Goal: Task Accomplishment & Management: Manage account settings

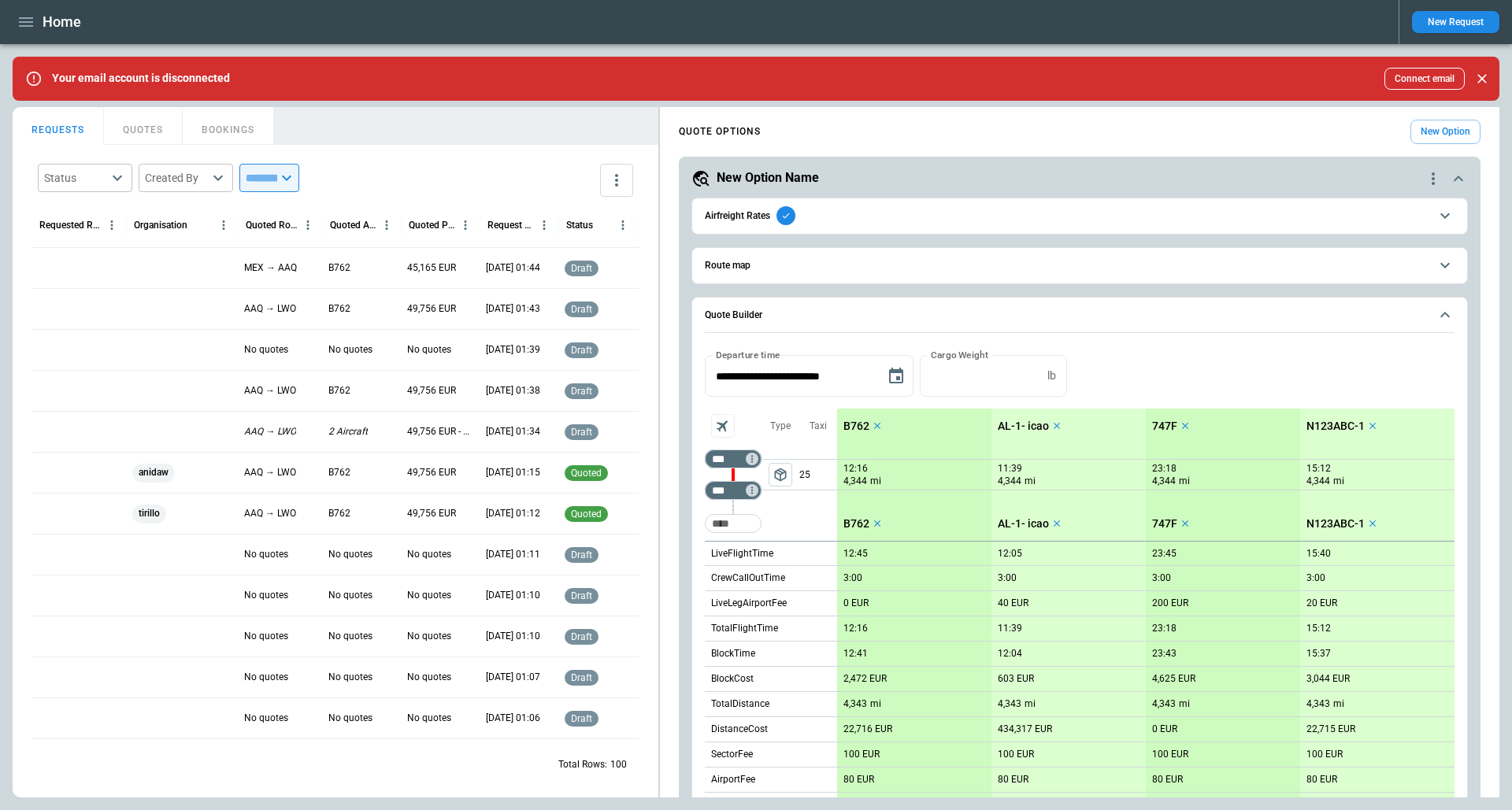
click at [1483, 74] on icon "Close" at bounding box center [1481, 79] width 16 height 16
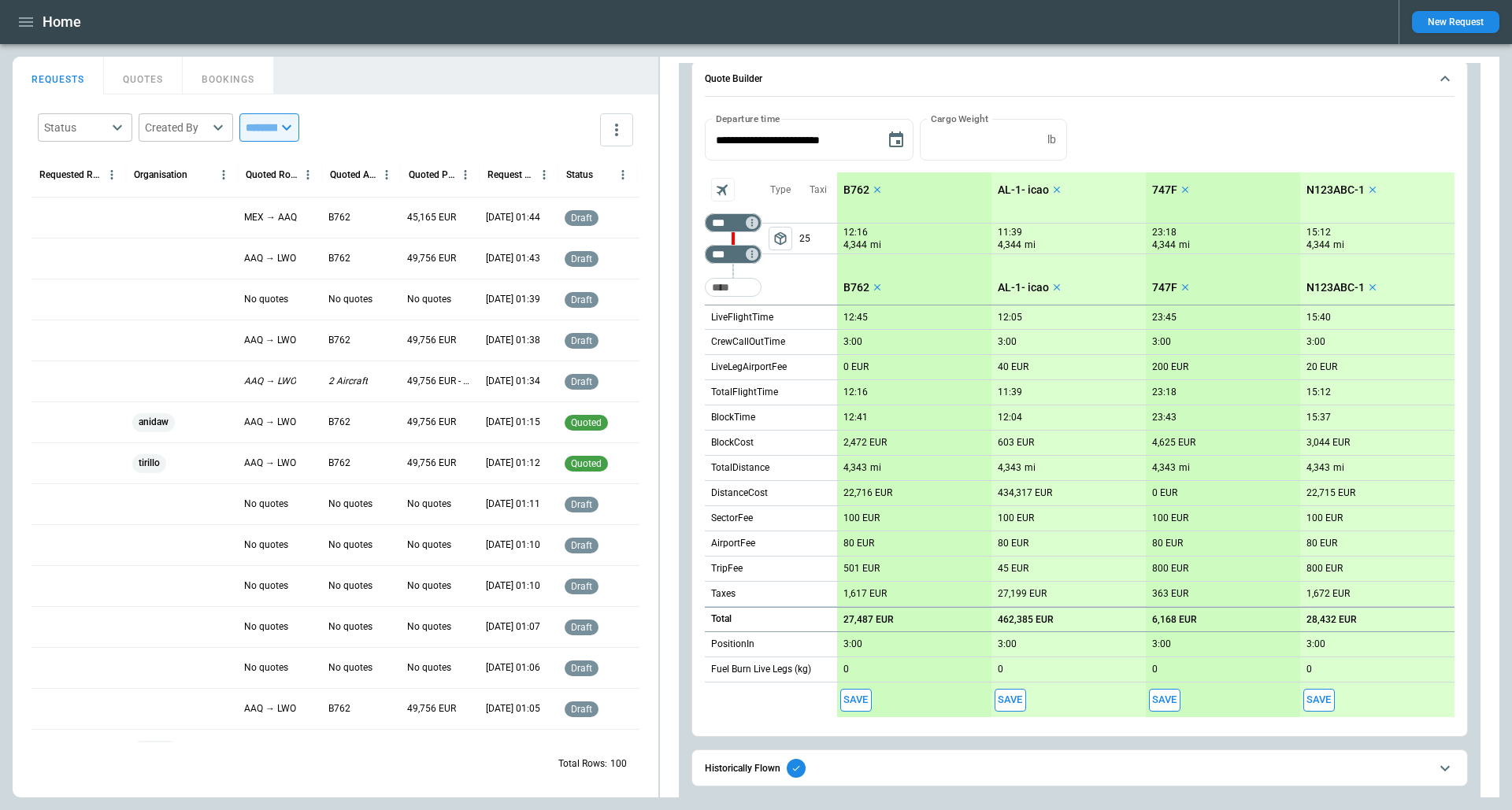
scroll to position [357, 0]
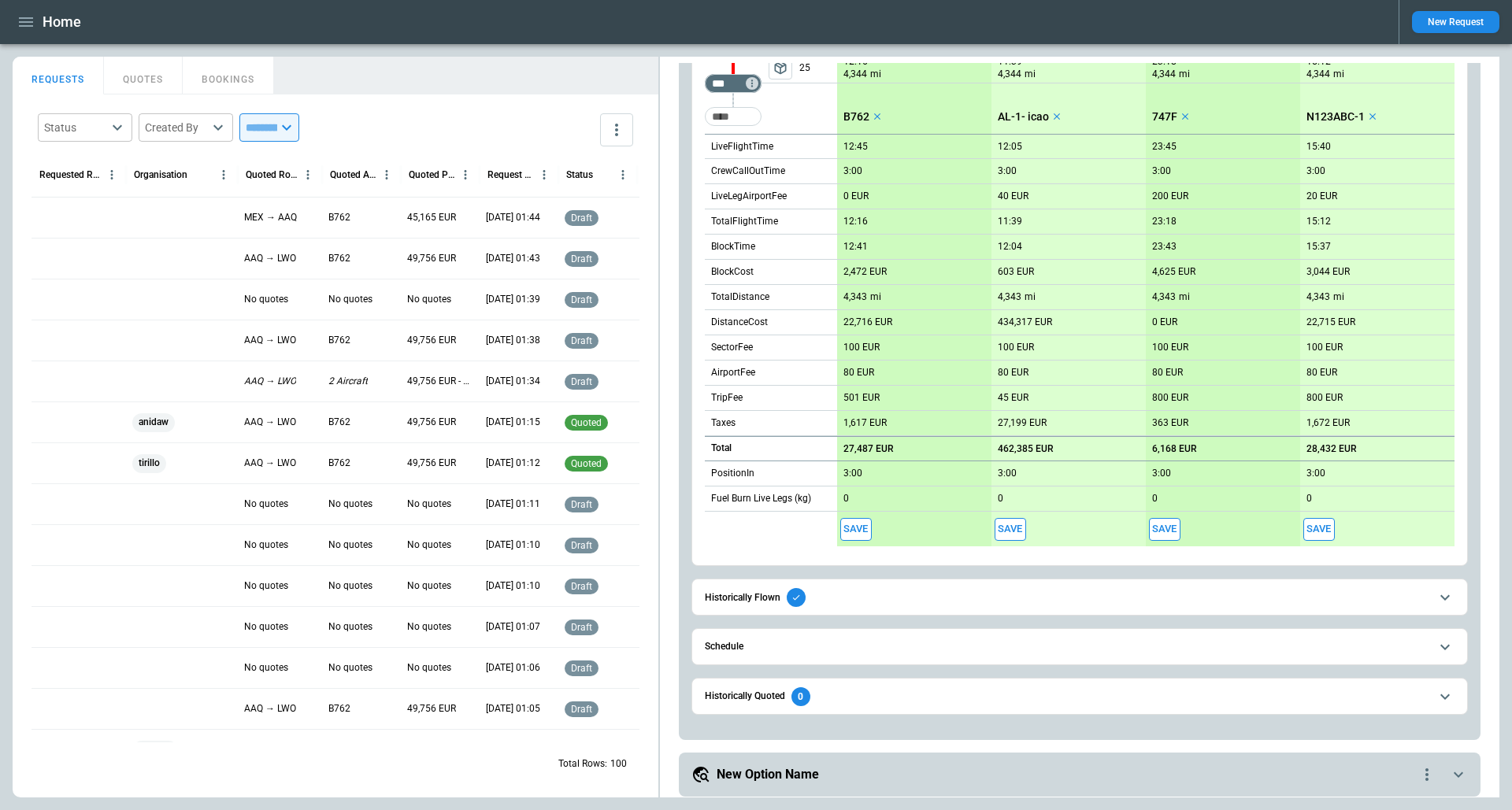
click at [759, 603] on div "Historically Flown" at bounding box center [755, 597] width 100 height 19
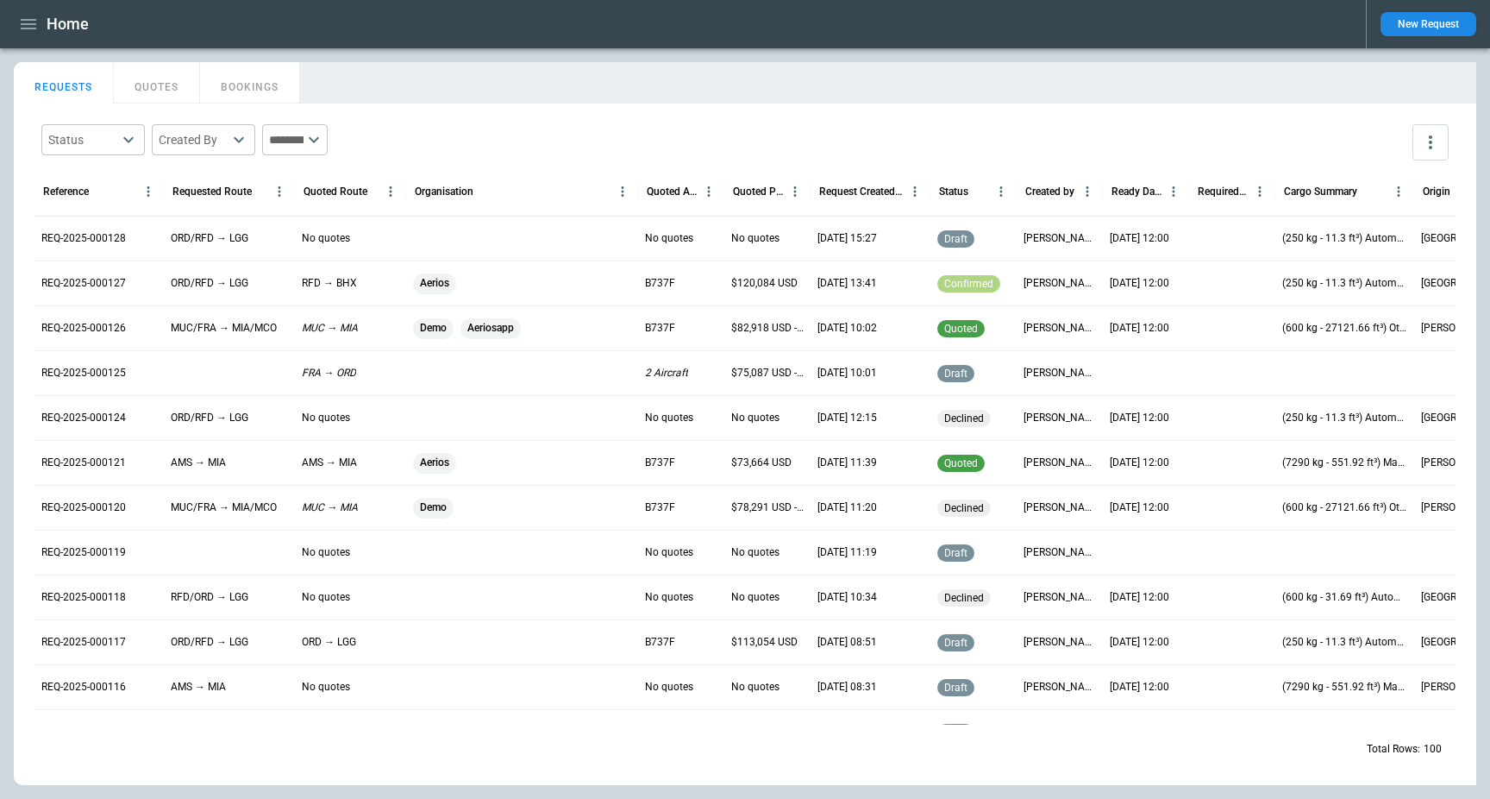
click at [160, 70] on button "QUOTES" at bounding box center [157, 82] width 86 height 41
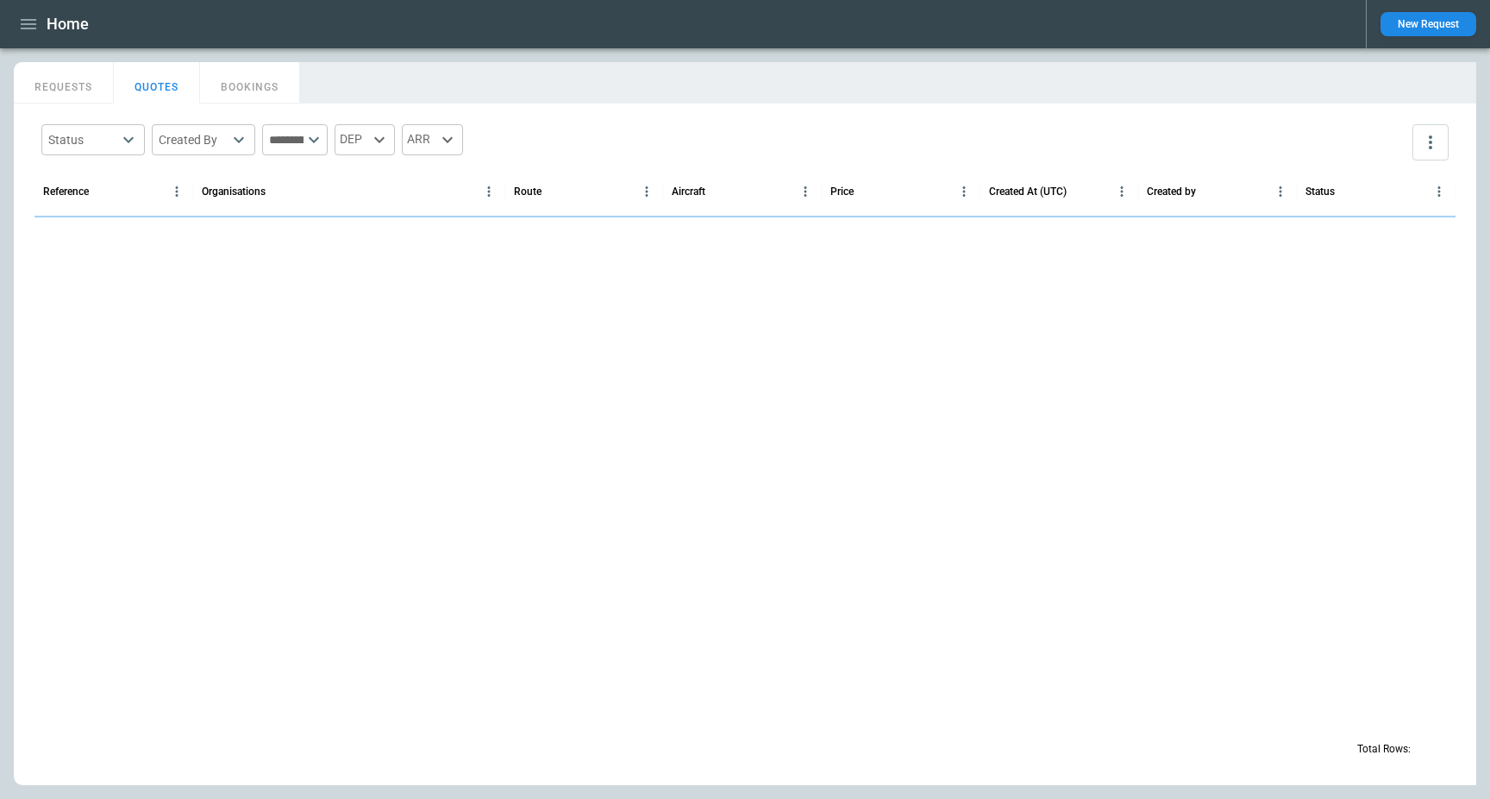
click at [249, 87] on button "BOOKINGS" at bounding box center [250, 82] width 100 height 41
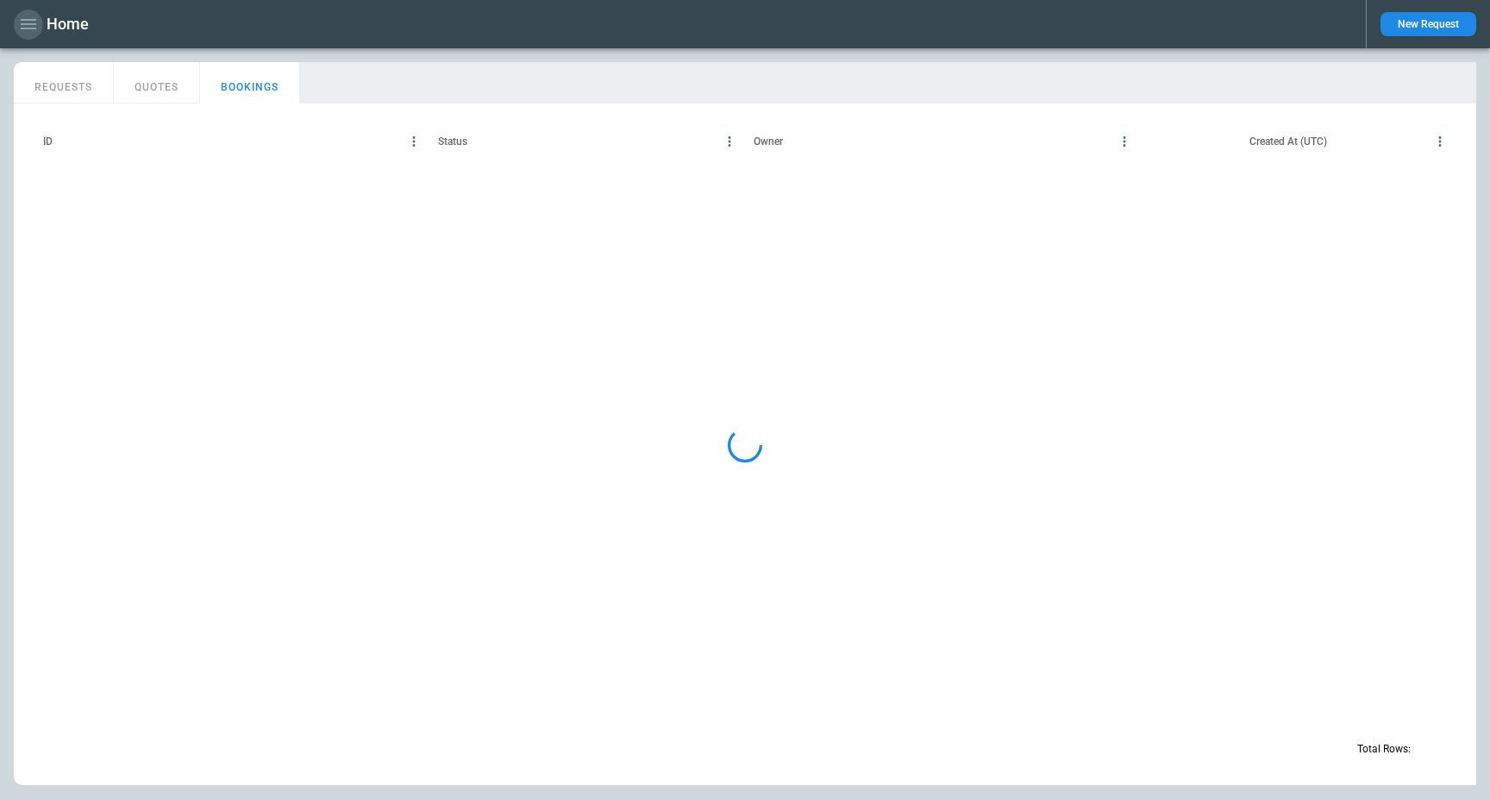
click at [32, 31] on icon "button" at bounding box center [28, 24] width 21 height 21
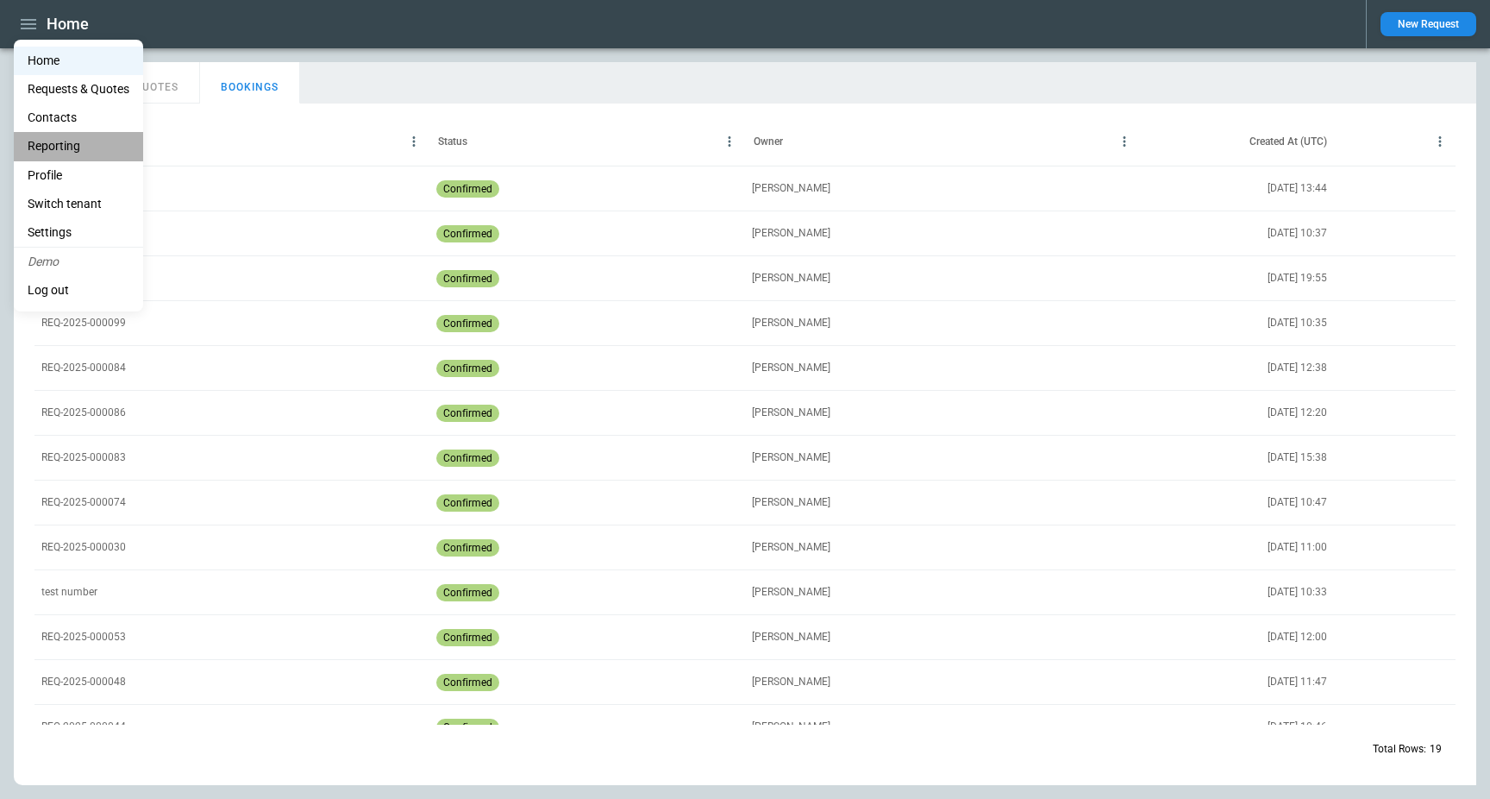
click at [78, 141] on li "Reporting" at bounding box center [78, 146] width 129 height 28
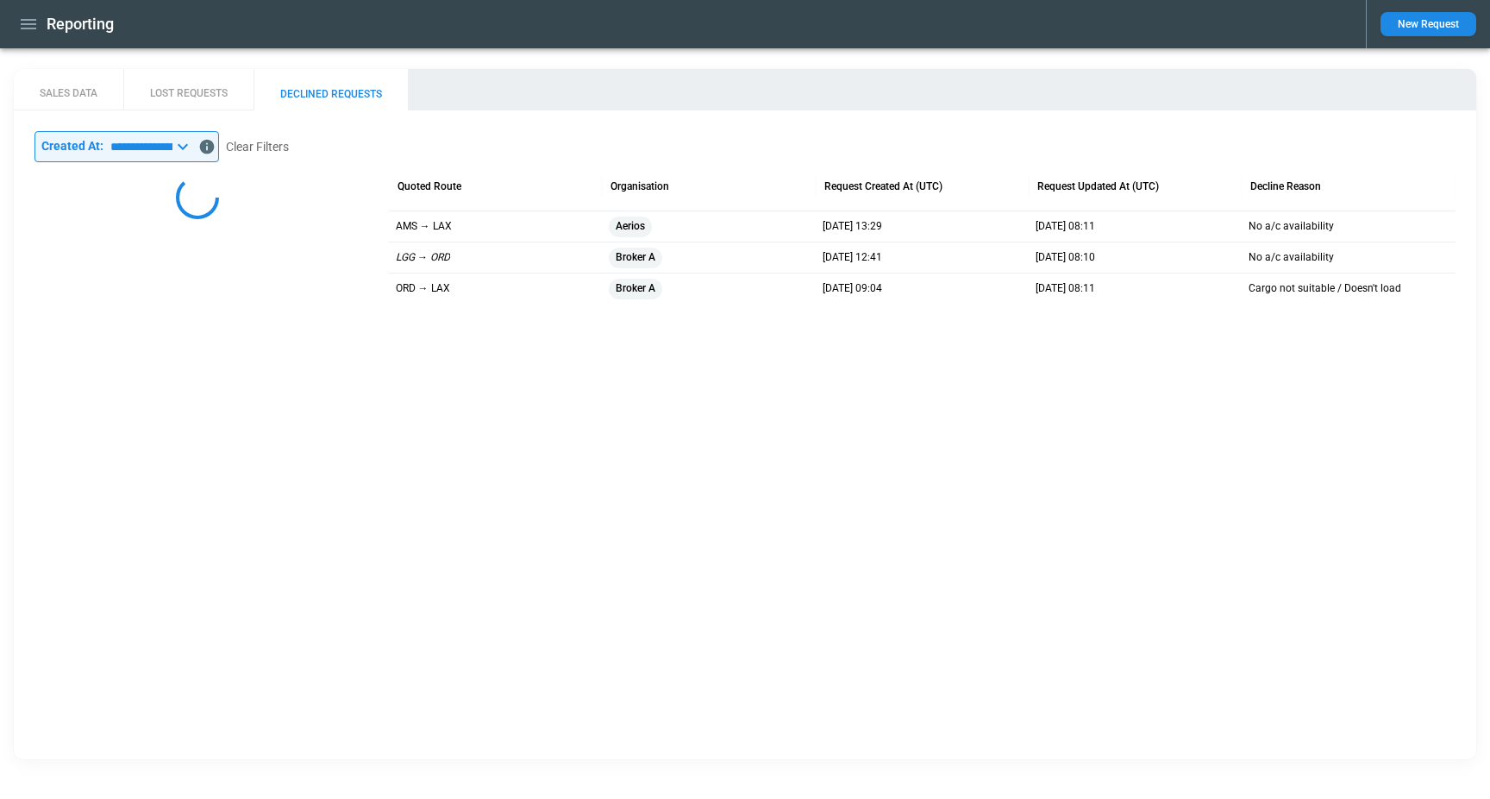
click at [58, 91] on button "SALES DATA" at bounding box center [69, 89] width 110 height 41
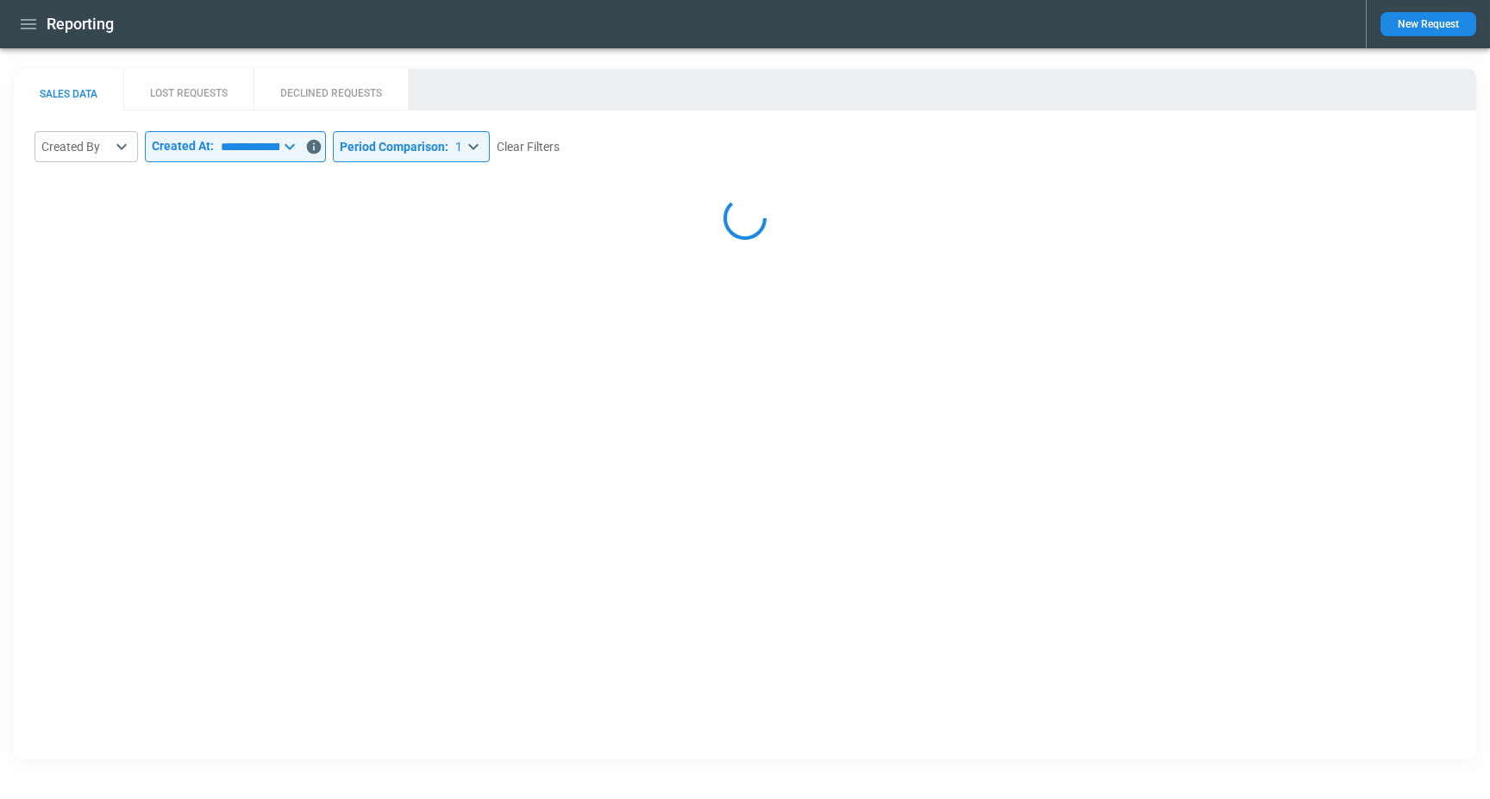
select select "*****"
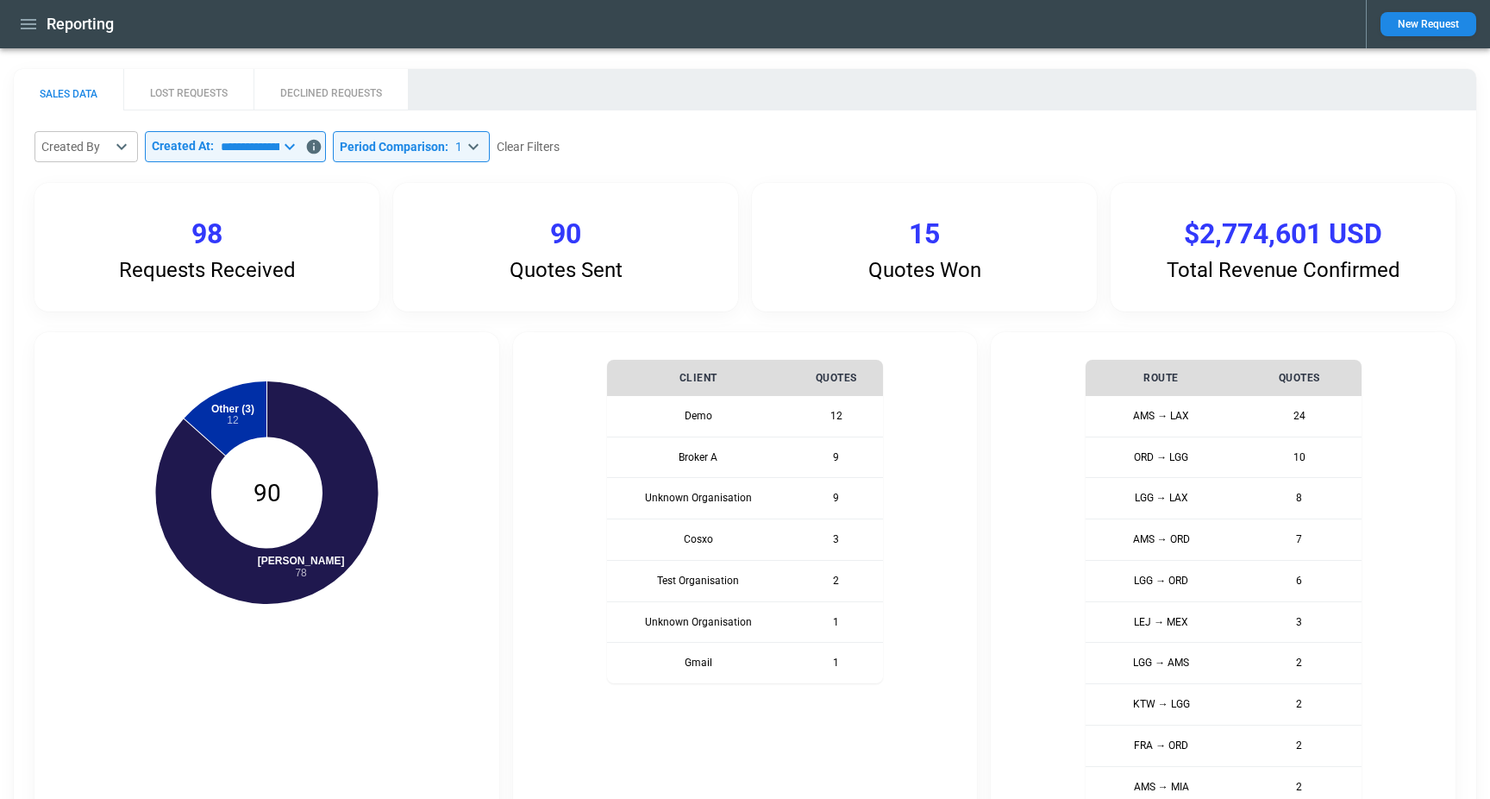
click at [25, 22] on icon "button" at bounding box center [28, 24] width 21 height 21
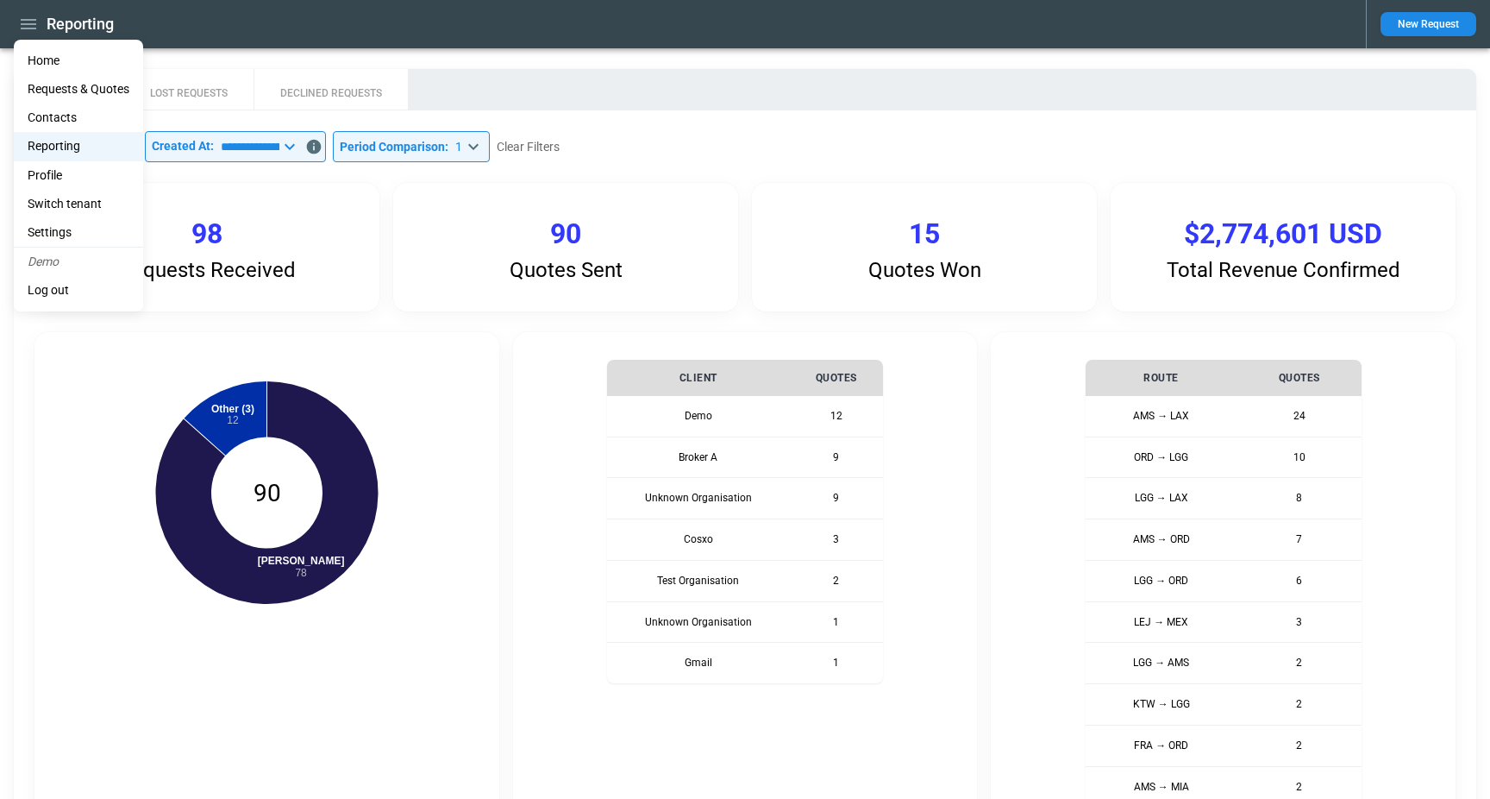
click at [123, 59] on li "Home" at bounding box center [78, 61] width 129 height 28
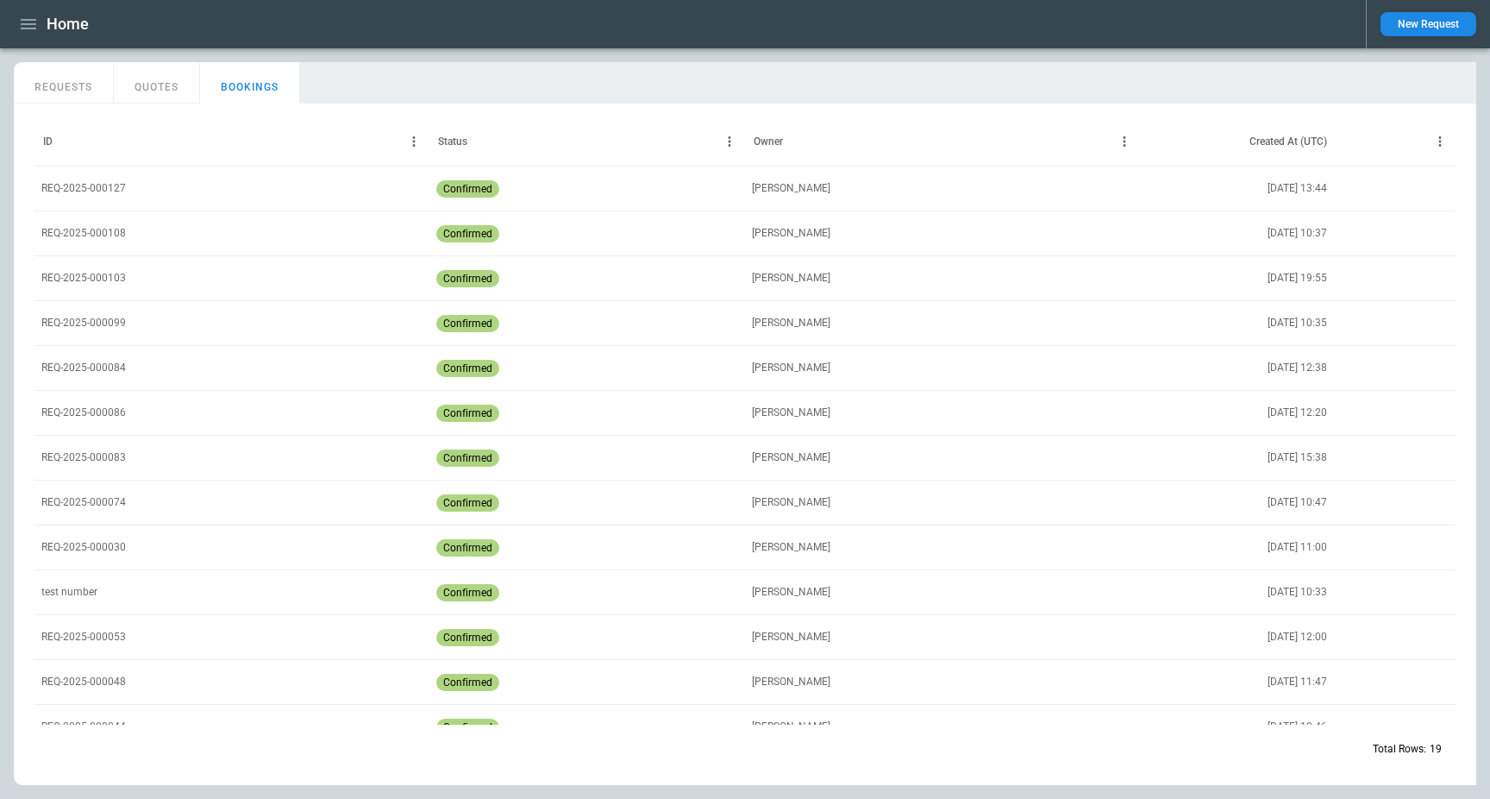
click at [45, 93] on button "REQUESTS" at bounding box center [64, 82] width 100 height 41
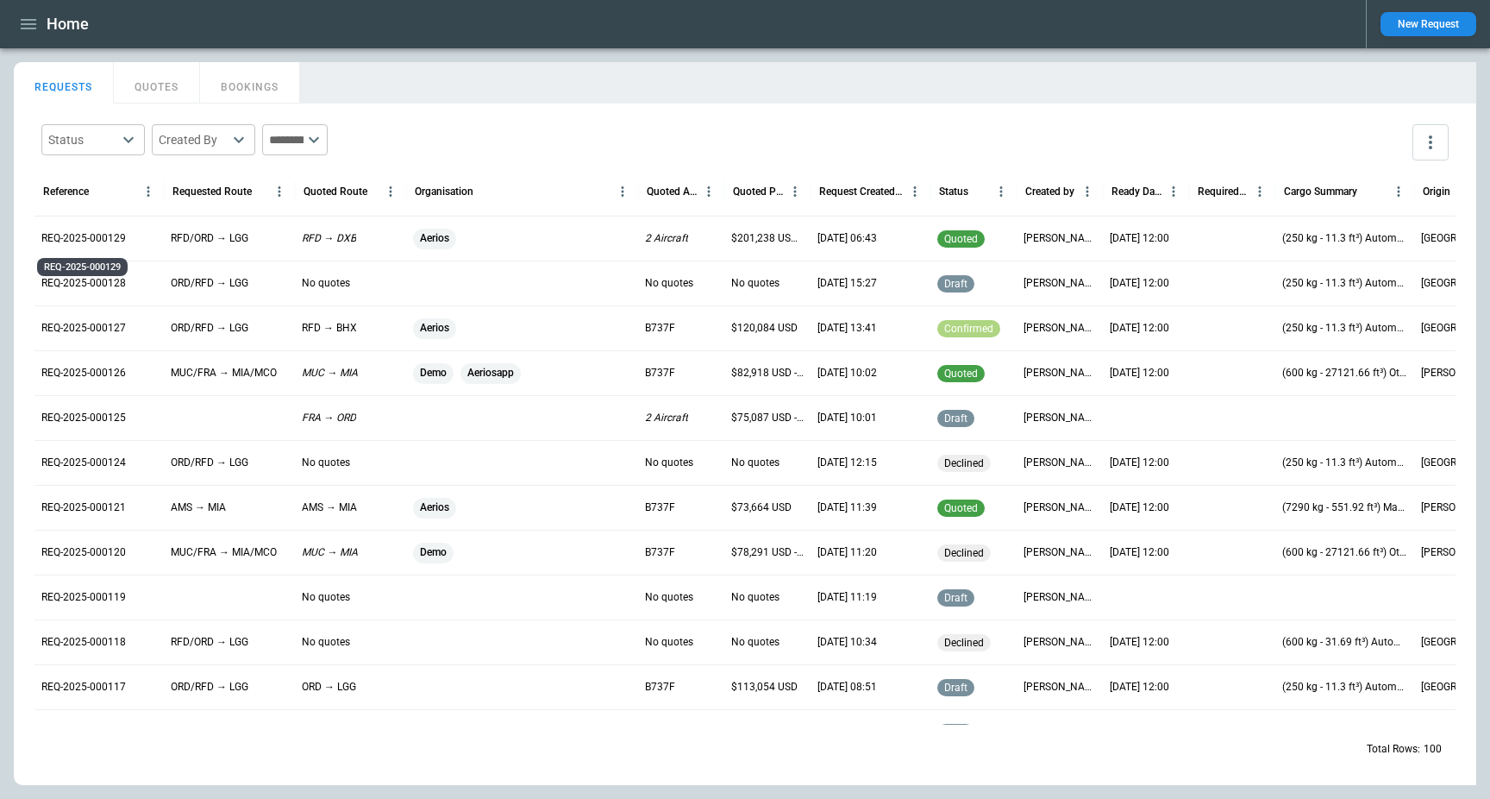
click at [108, 235] on p "REQ-2025-000129" at bounding box center [83, 238] width 85 height 15
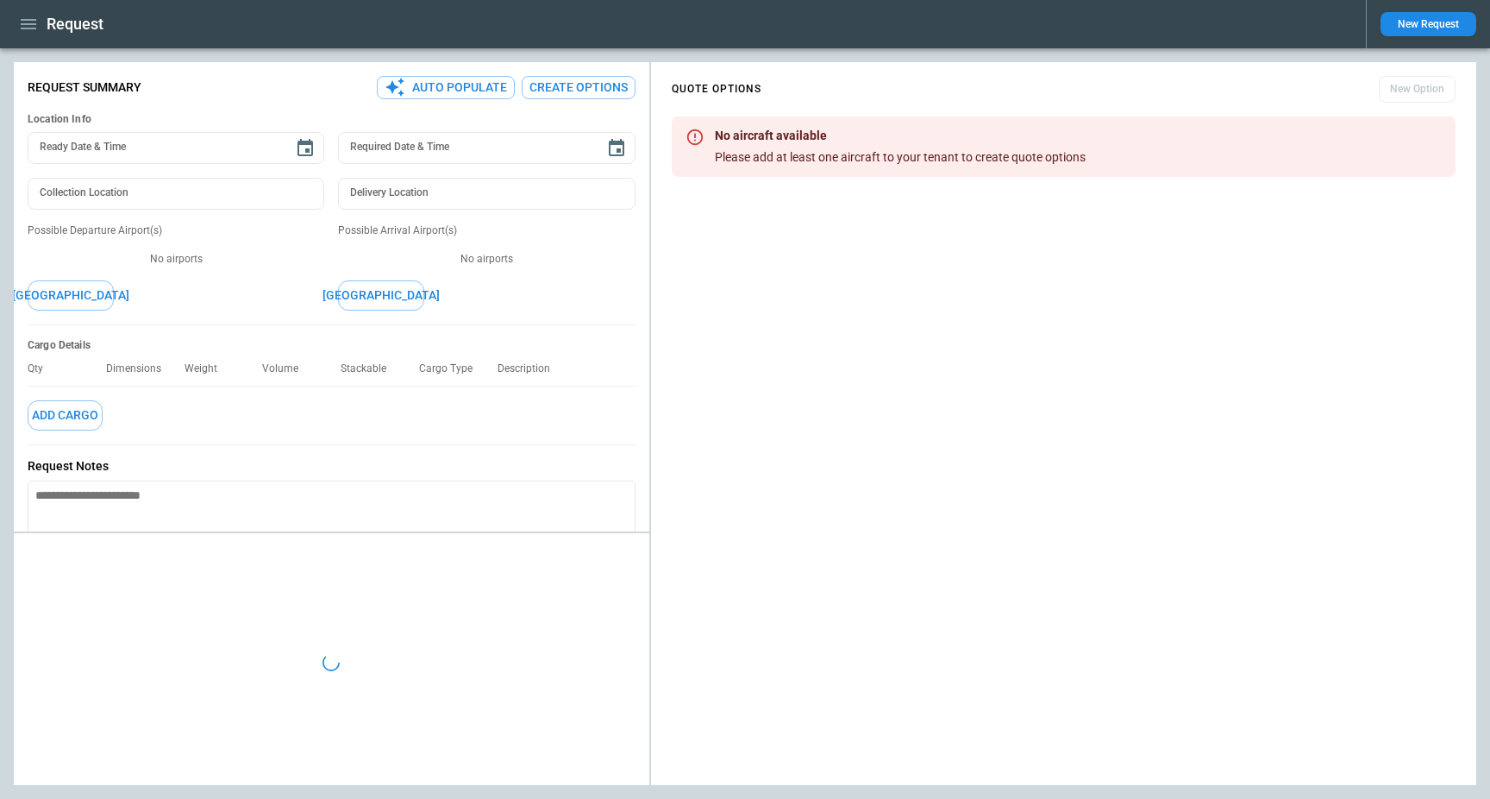
type textarea "*"
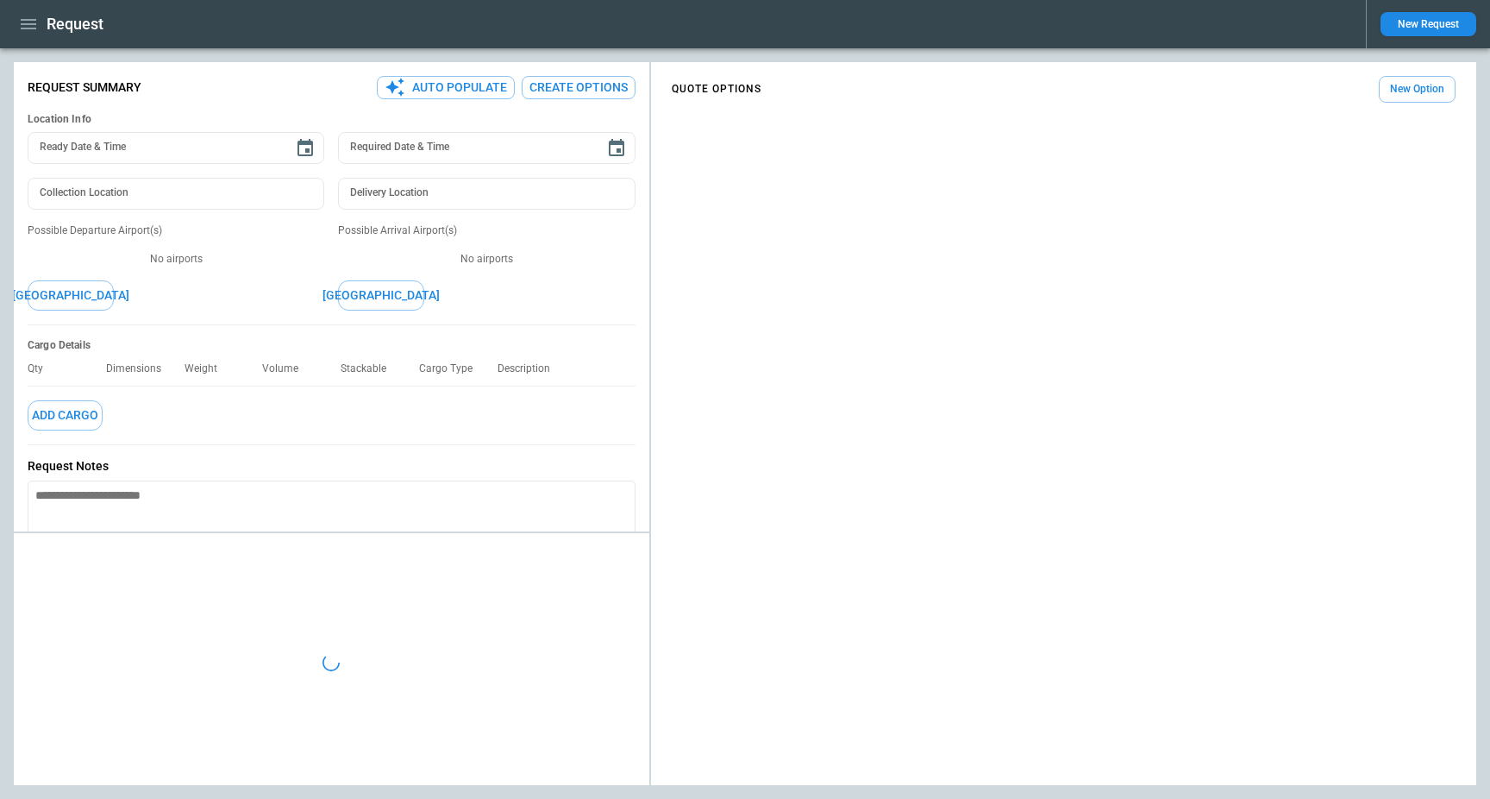
type input "**********"
type input "***"
type textarea "*"
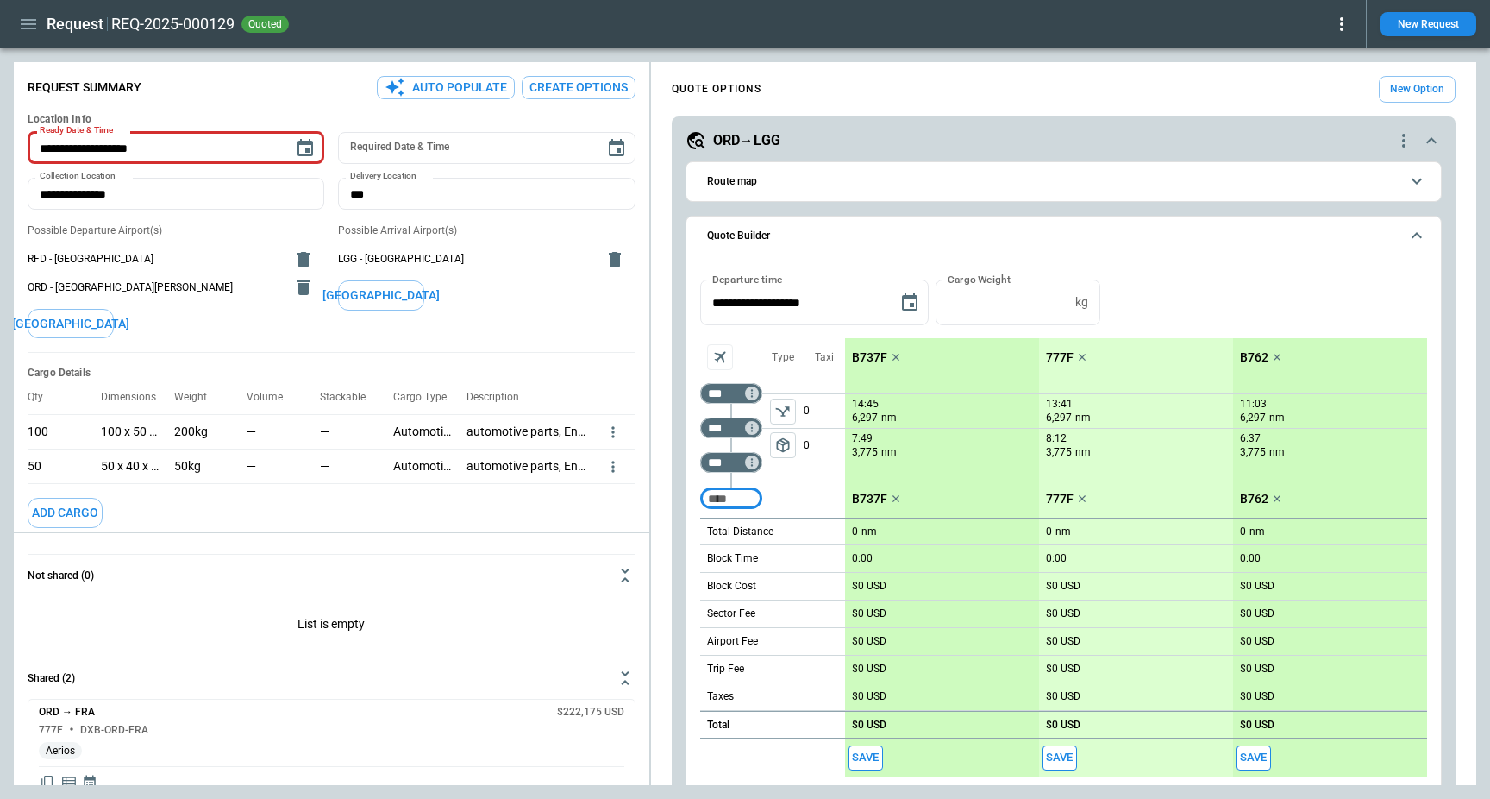
type input "**********"
click at [910, 135] on div "ORD→LGG" at bounding box center [1040, 140] width 708 height 21
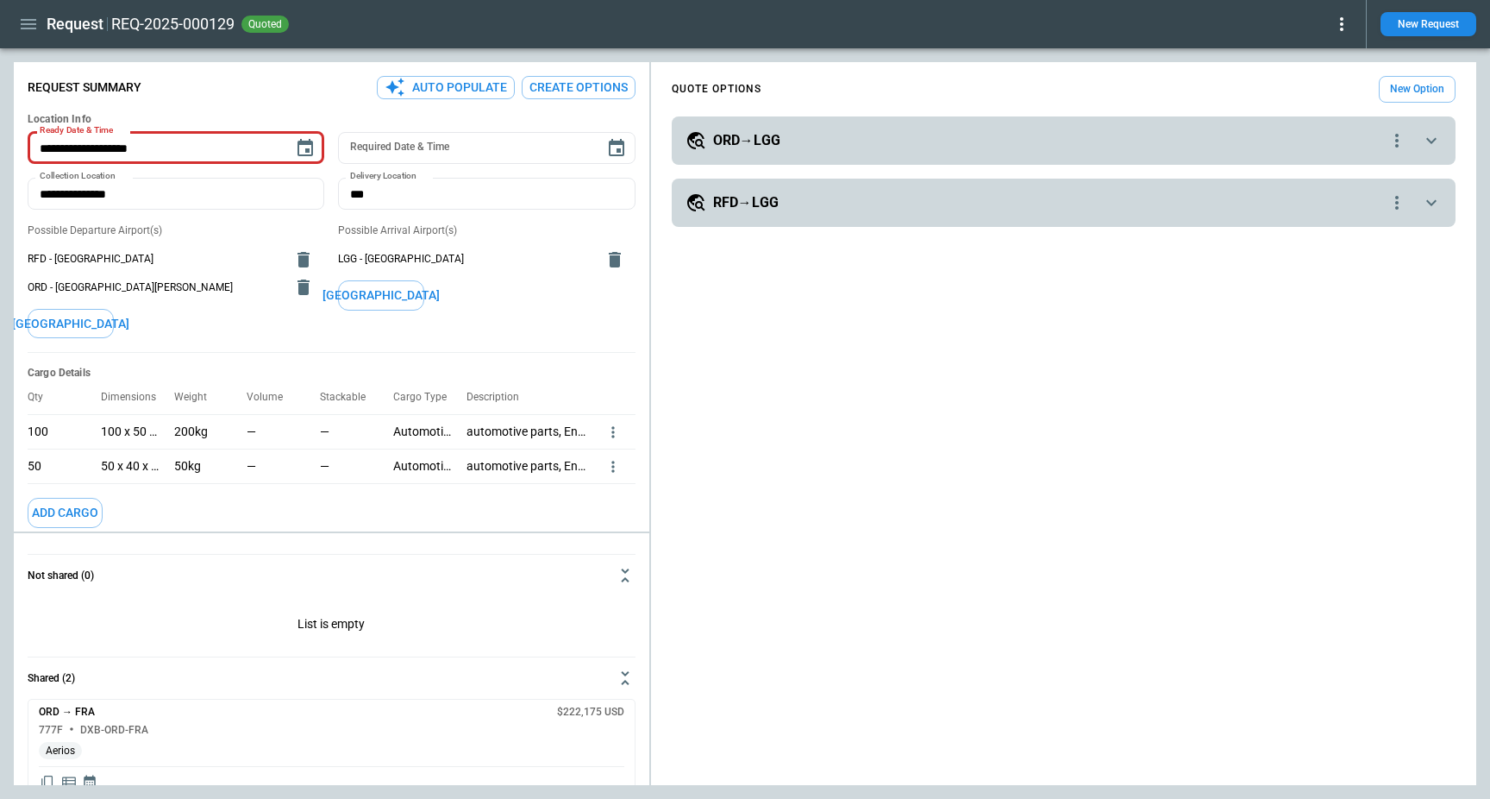
click at [252, 577] on span "Not shared (0)" at bounding box center [321, 575] width 587 height 11
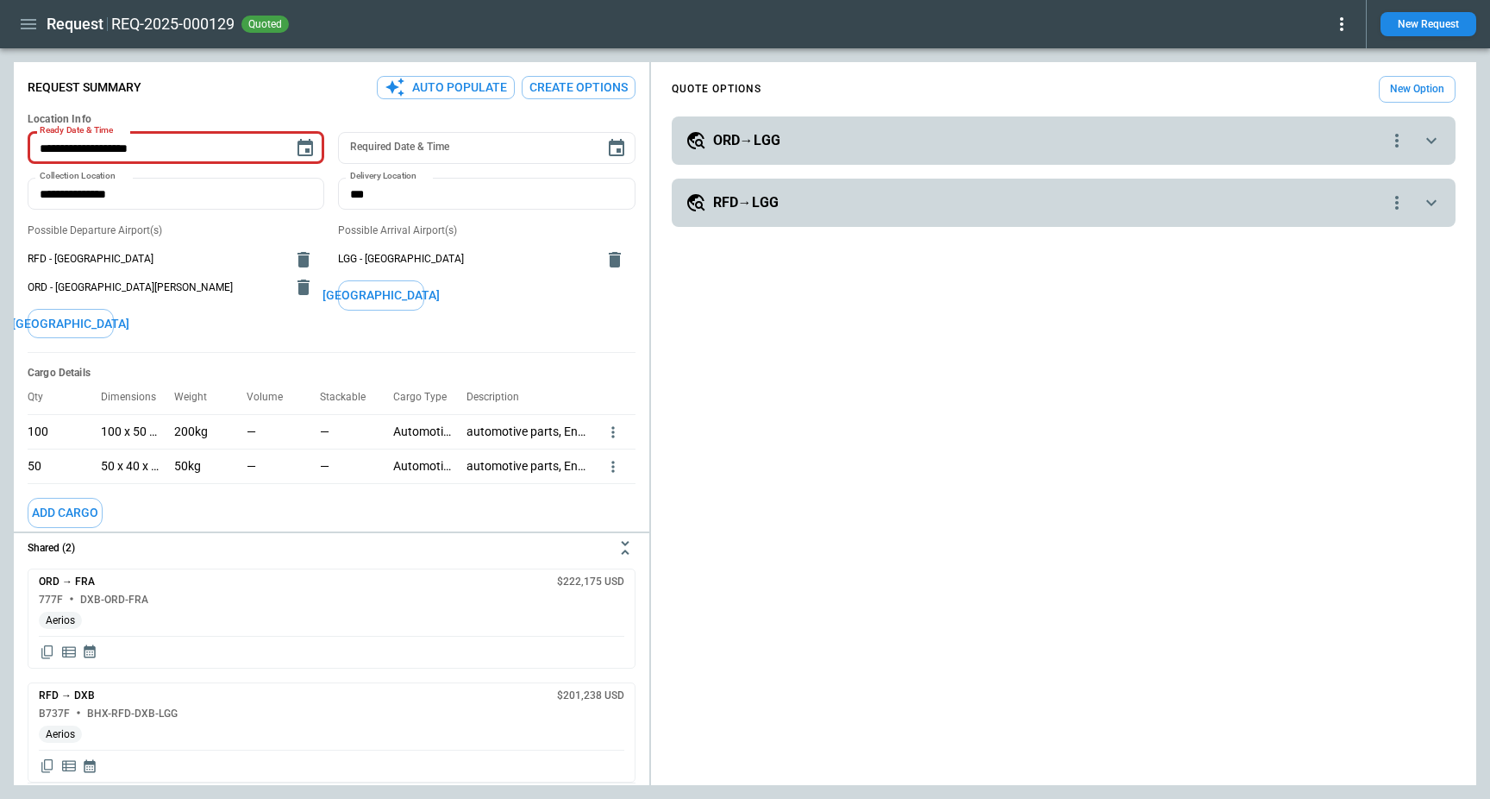
scroll to position [72, 0]
click at [29, 23] on icon "button" at bounding box center [29, 24] width 16 height 10
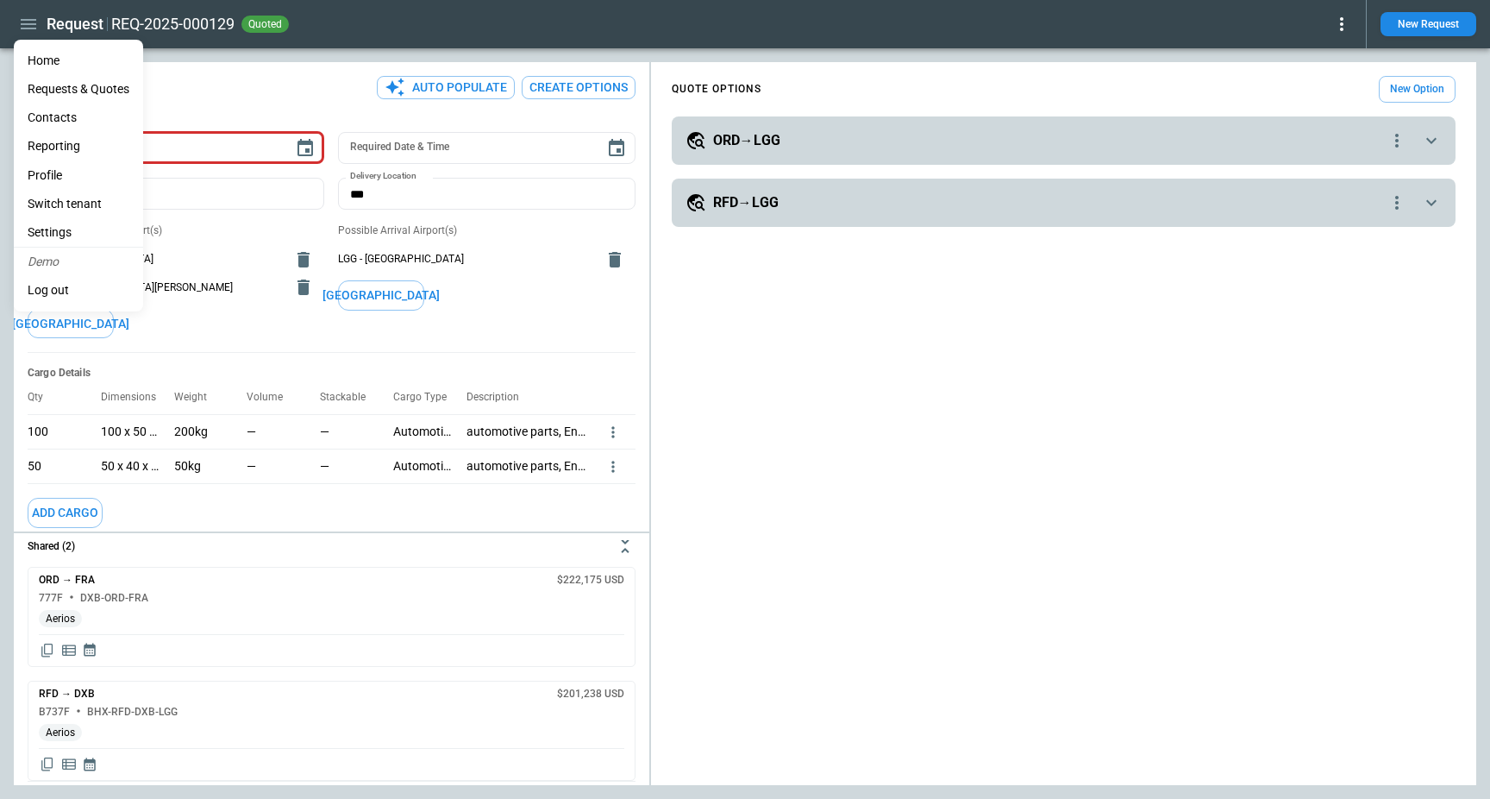
click at [60, 141] on li "Reporting" at bounding box center [78, 146] width 129 height 28
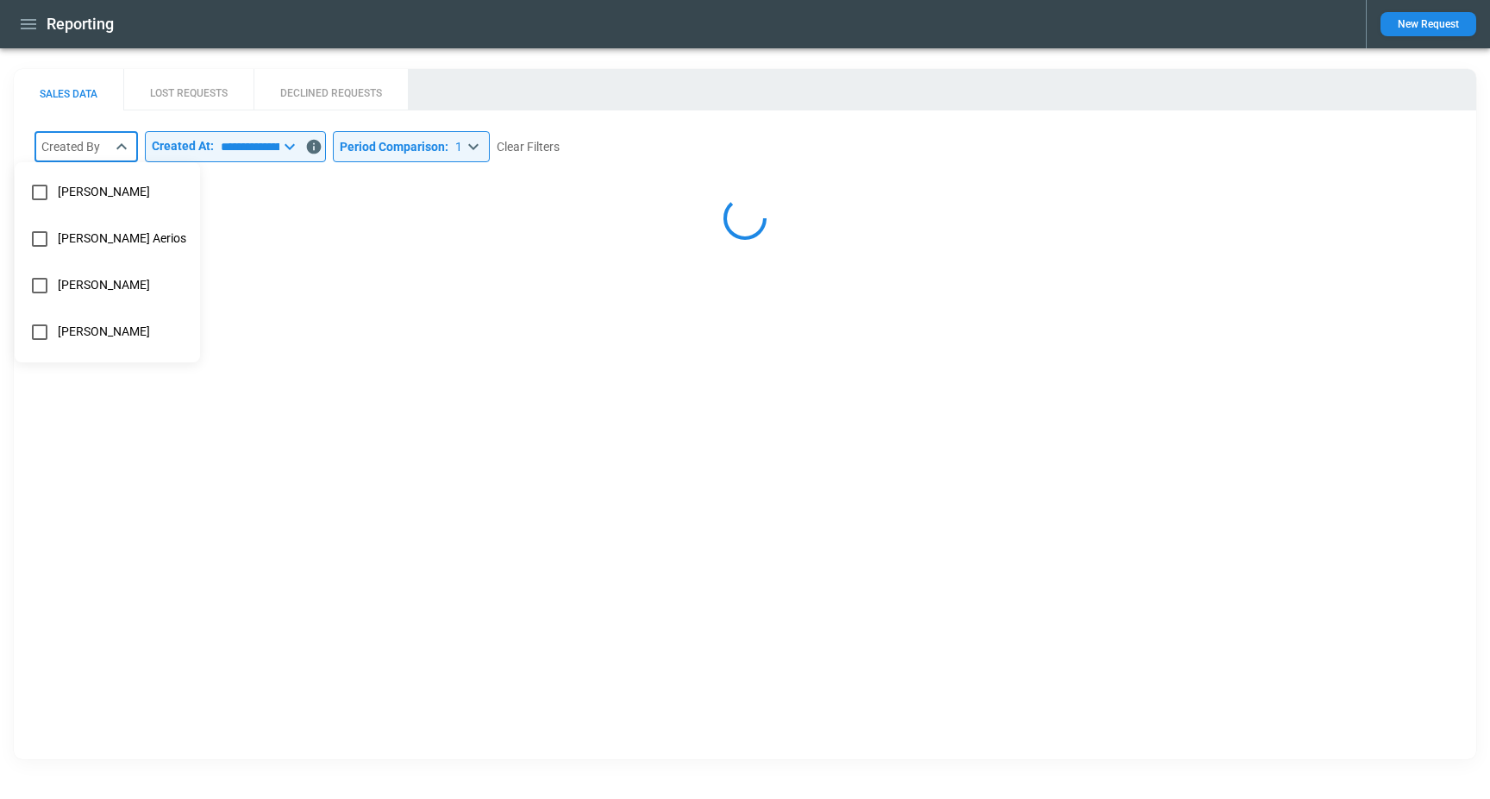
click at [112, 157] on body "**********" at bounding box center [745, 399] width 1490 height 799
select select "*****"
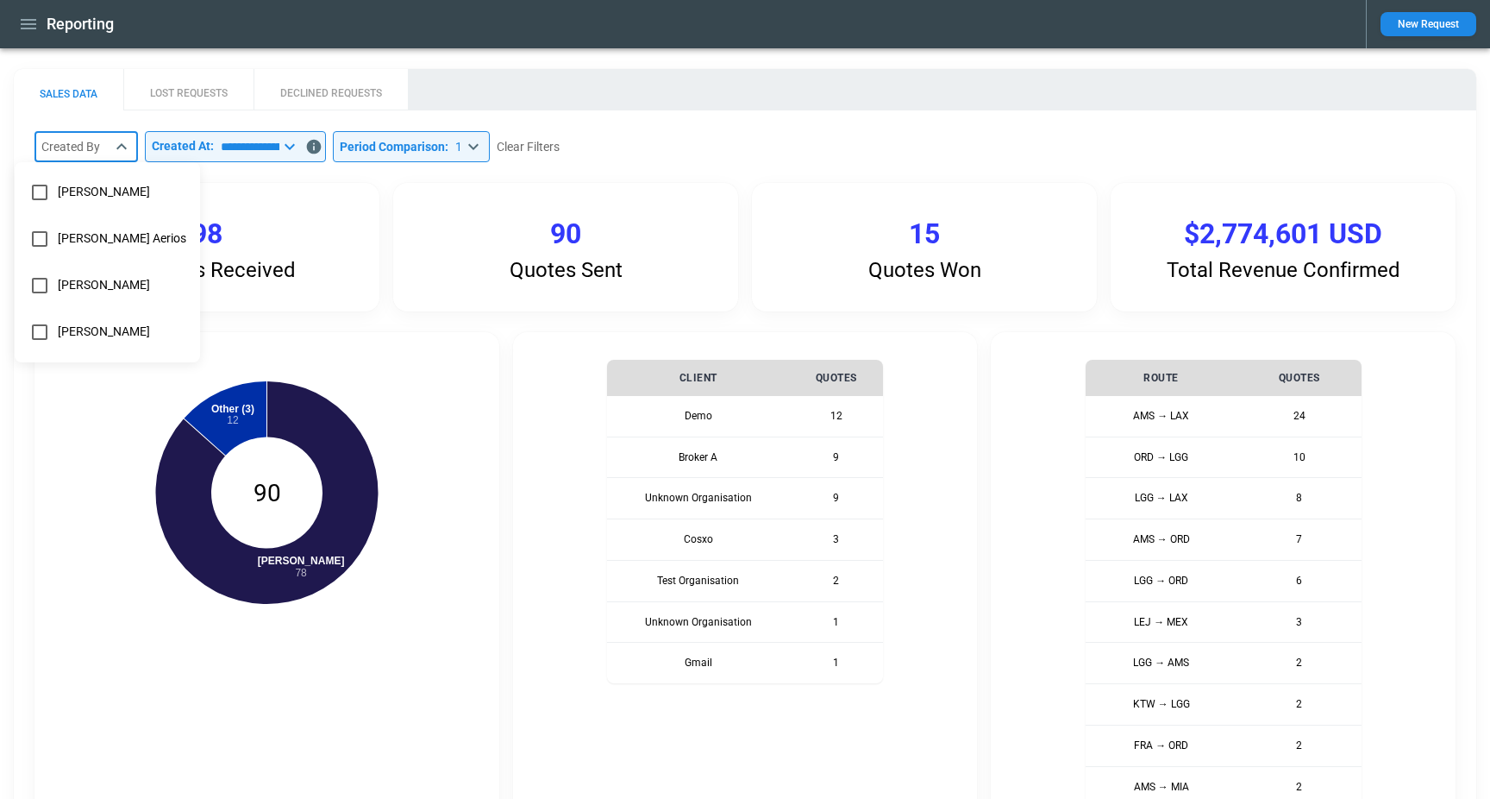
click at [440, 45] on div at bounding box center [745, 399] width 1490 height 799
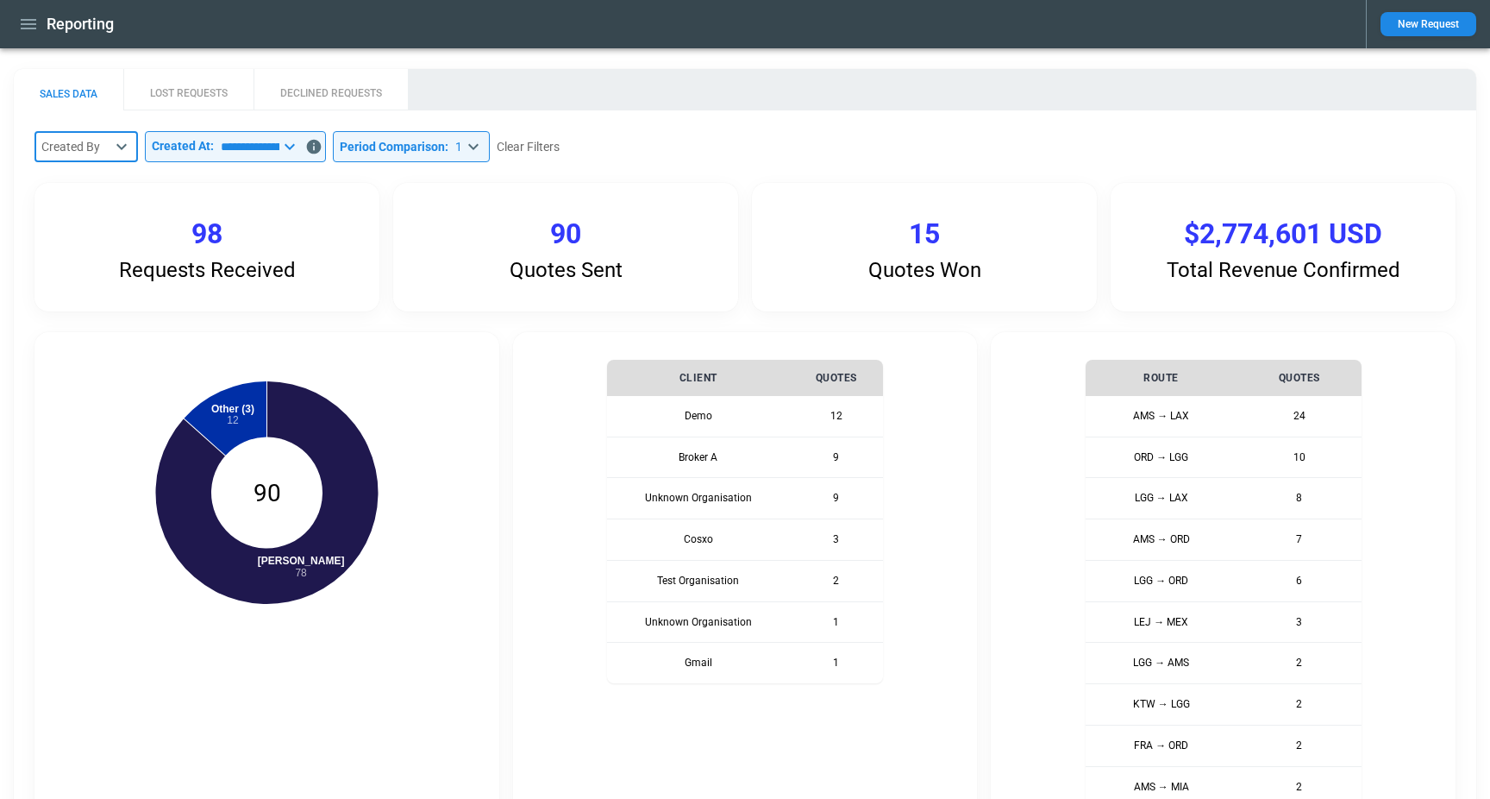
click at [323, 124] on div "**********" at bounding box center [745, 731] width 1463 height 1242
click at [279, 148] on input "**********" at bounding box center [247, 146] width 66 height 31
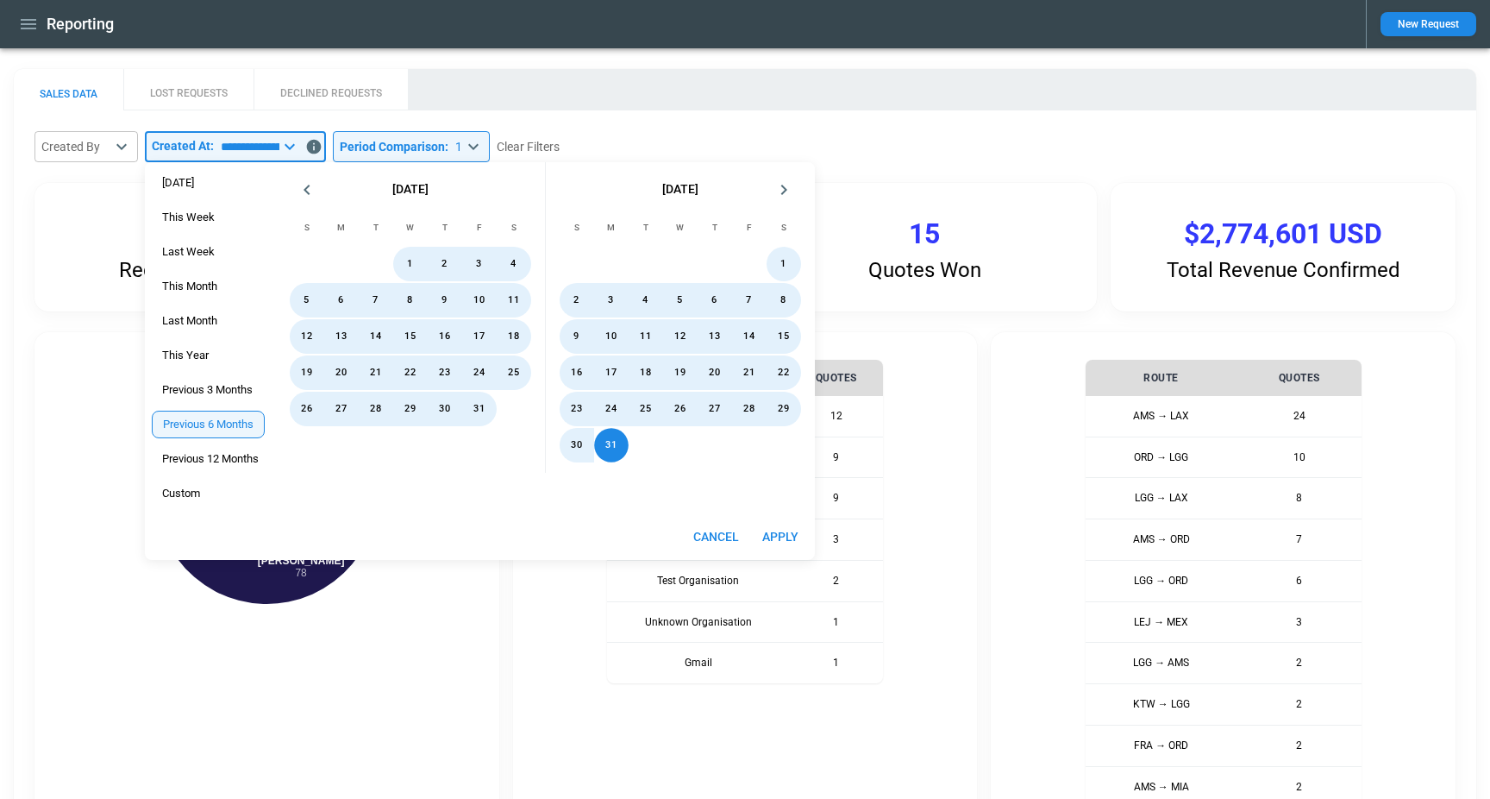
click at [709, 24] on div "Reporting" at bounding box center [683, 24] width 1338 height 30
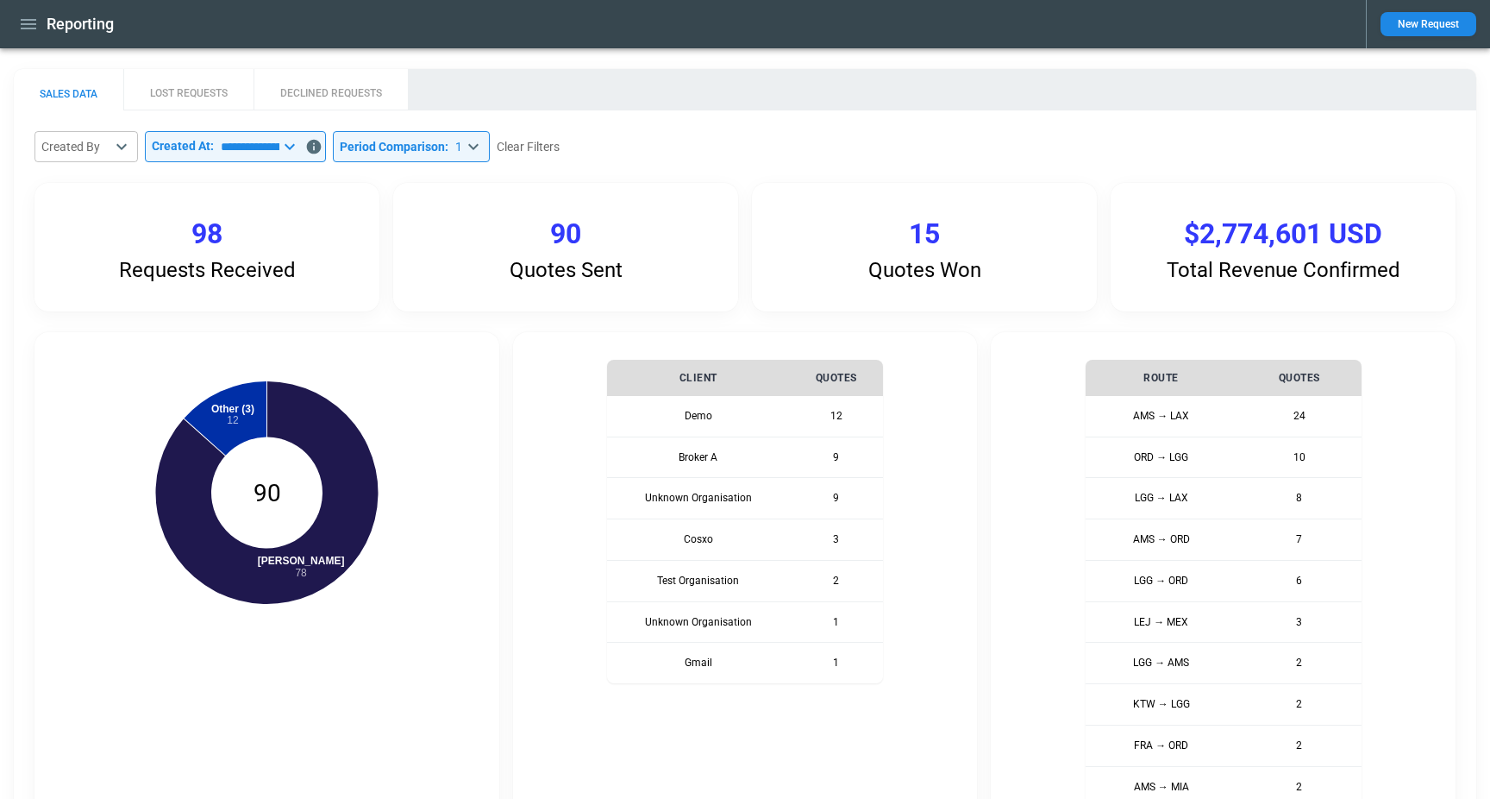
click at [464, 148] on body "**********" at bounding box center [745, 399] width 1490 height 799
click at [573, 101] on div at bounding box center [745, 399] width 1490 height 799
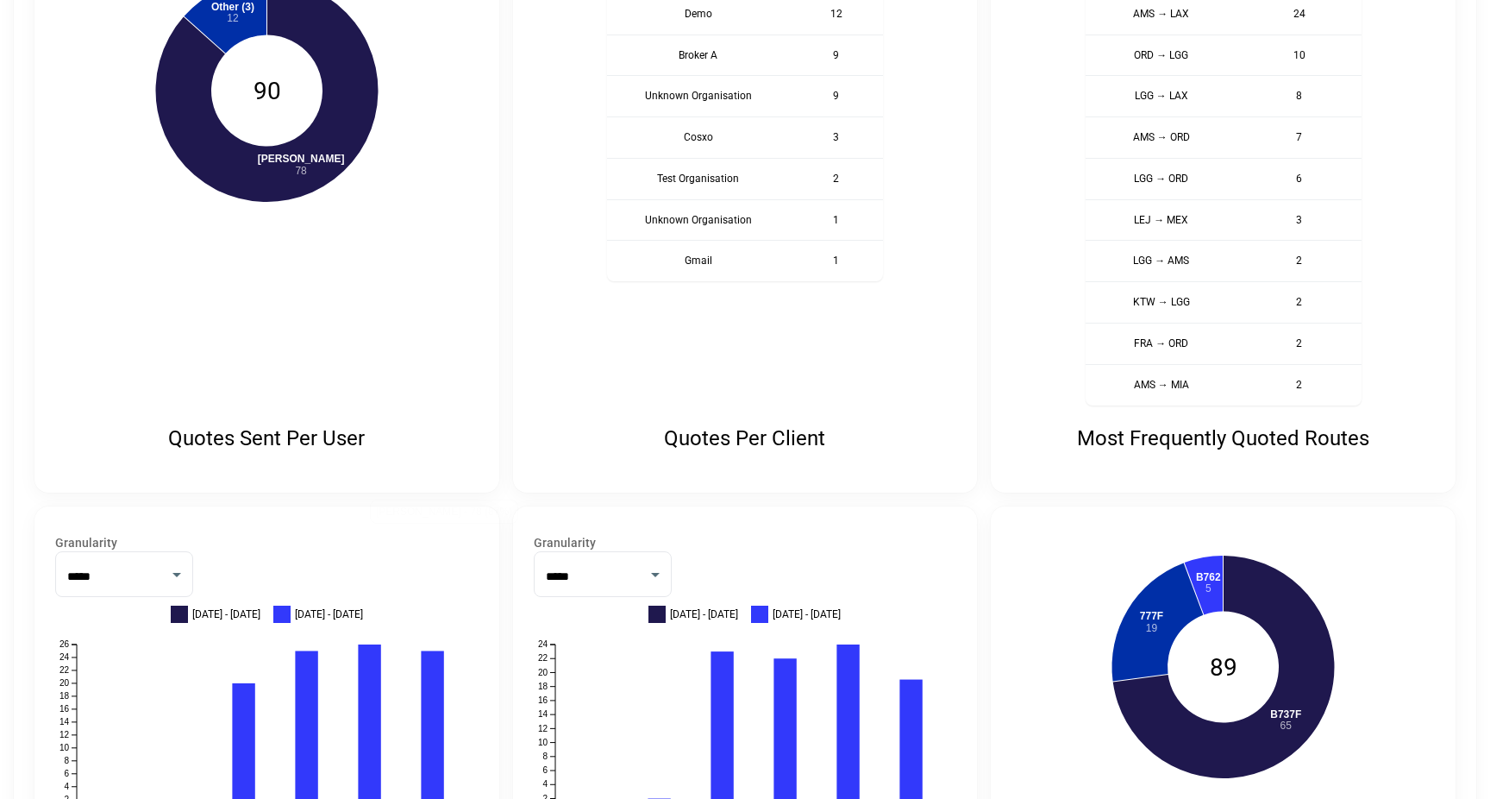
scroll to position [574, 0]
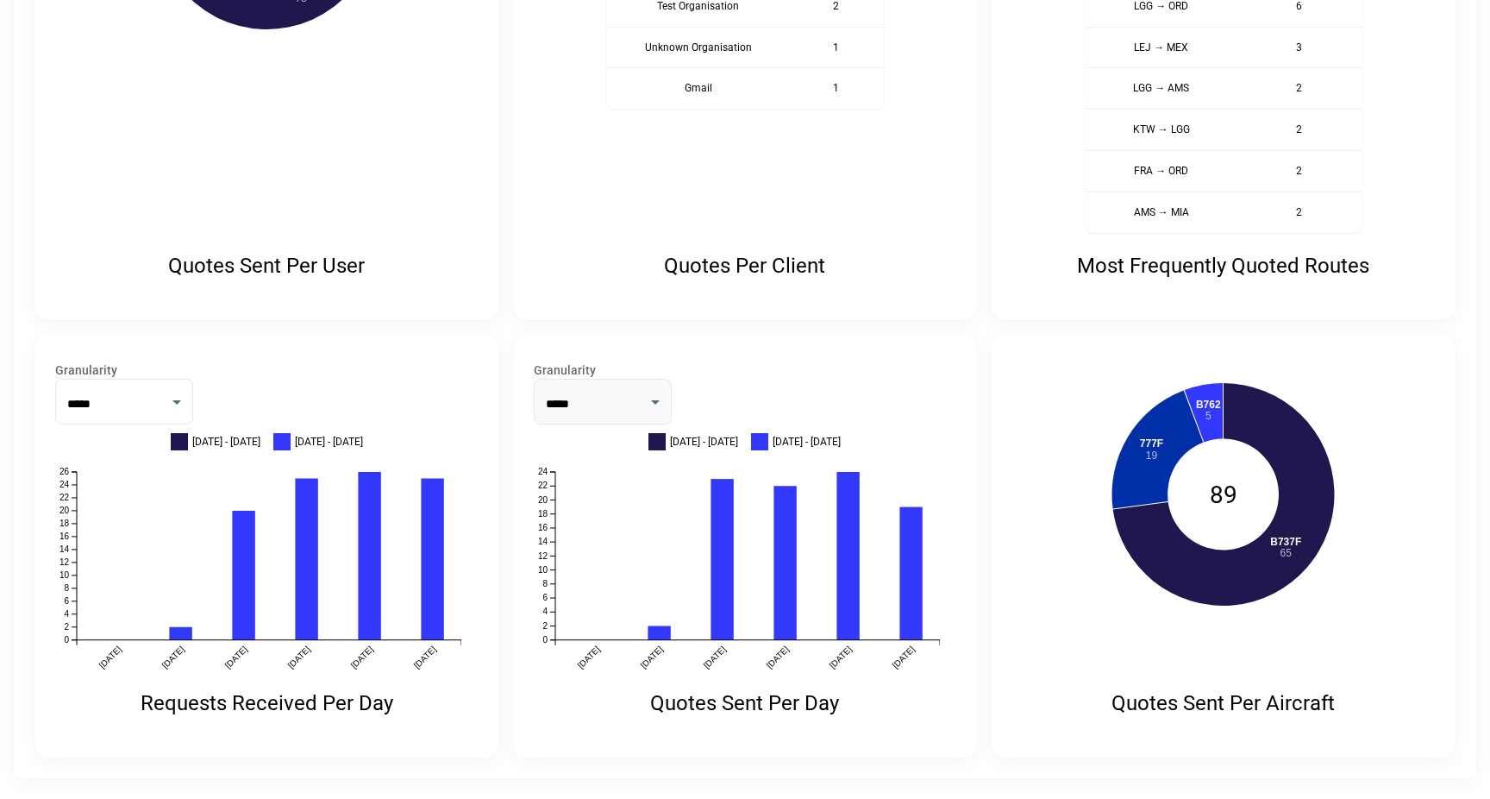
click at [598, 390] on select "*** *****" at bounding box center [603, 402] width 138 height 46
select select "***"
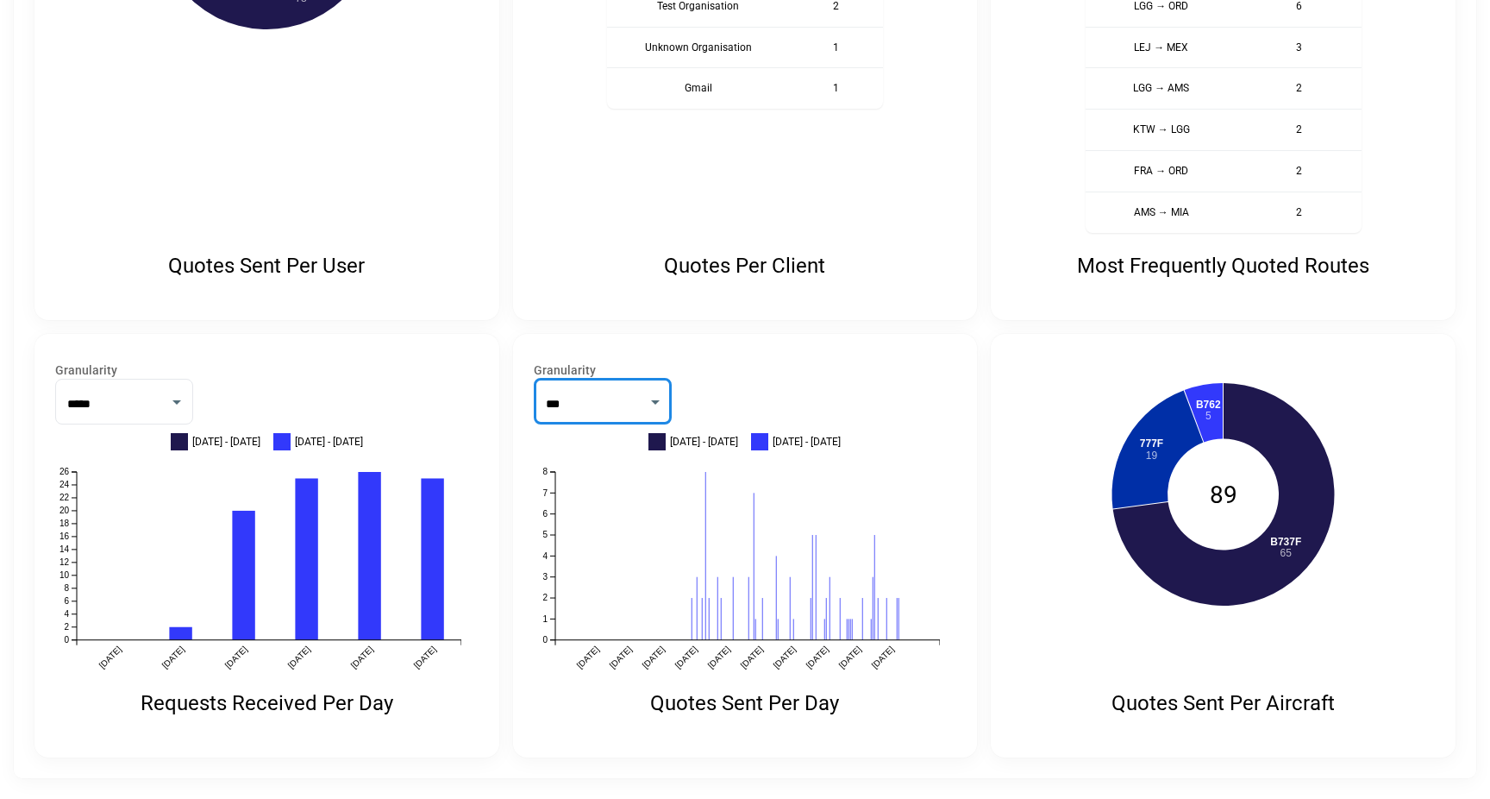
click at [813, 376] on label "Granularity" at bounding box center [745, 369] width 423 height 17
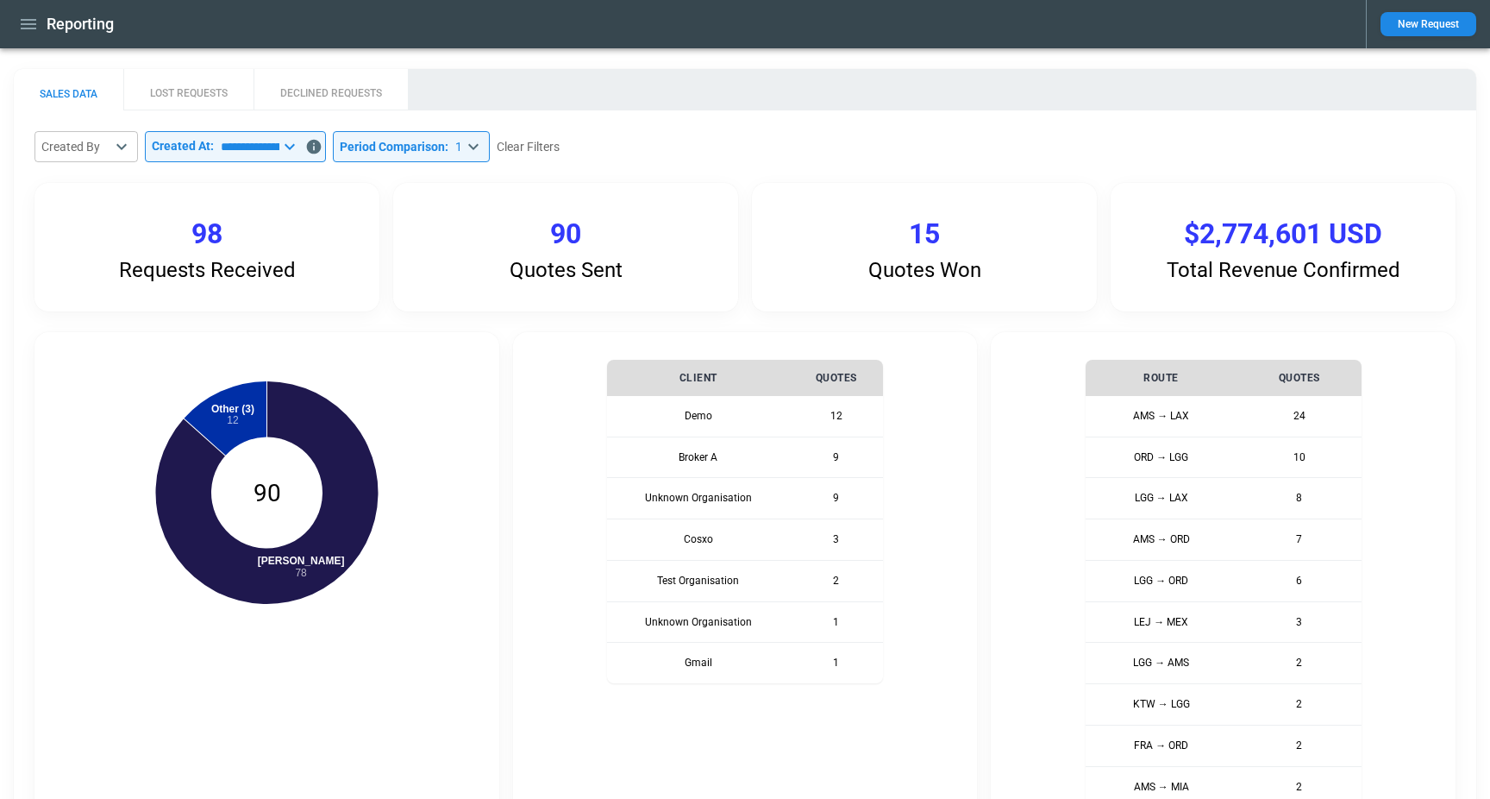
click at [210, 95] on button "LOST REQUESTS" at bounding box center [188, 89] width 130 height 41
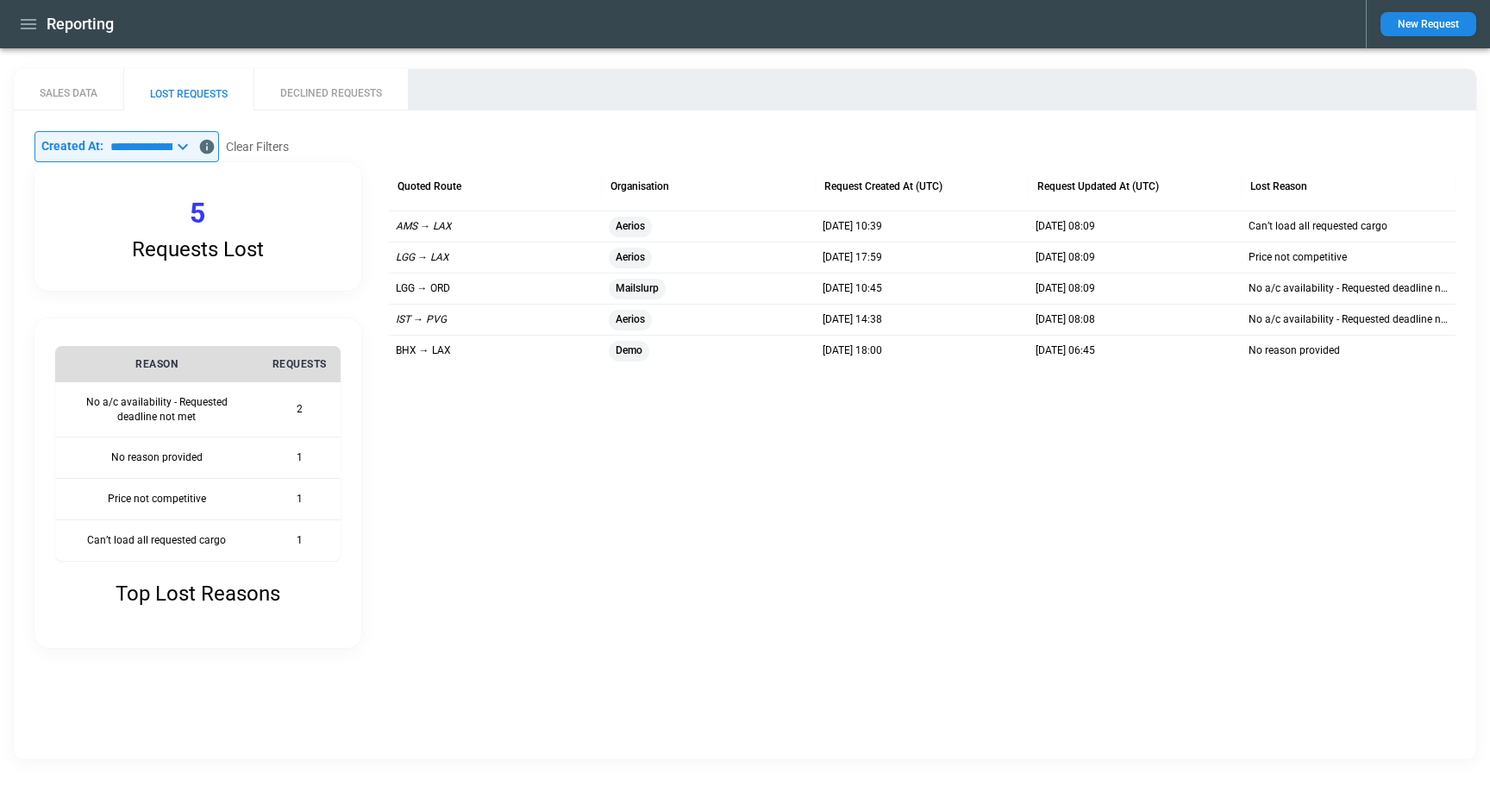
drag, startPoint x: 91, startPoint y: 403, endPoint x: 319, endPoint y: 419, distance: 229.1
click at [319, 419] on tr "No a/c availability - Requested deadline not met 2" at bounding box center [197, 409] width 285 height 55
click at [366, 87] on button "DECLINED REQUESTS" at bounding box center [331, 89] width 154 height 41
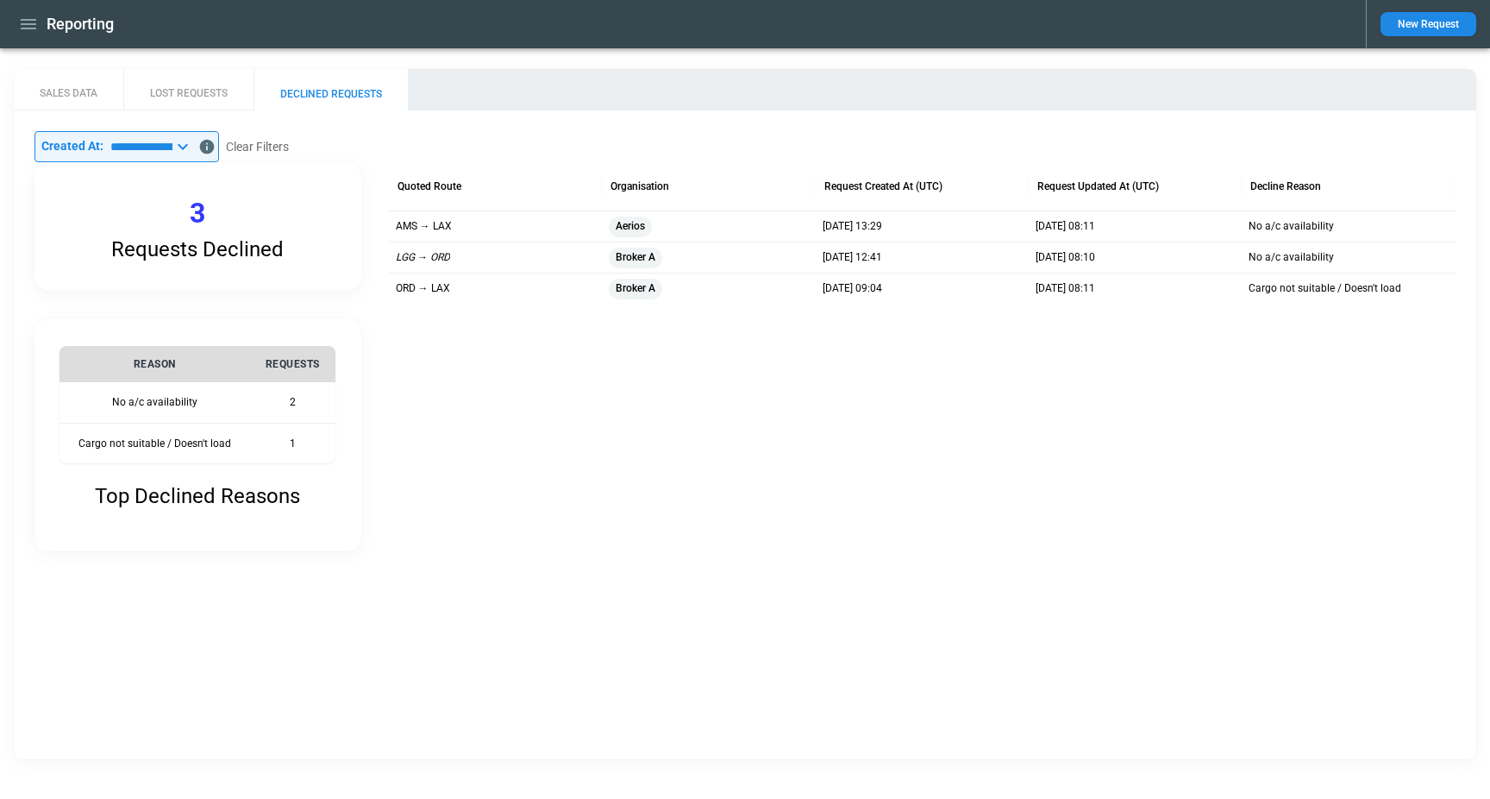
click at [24, 22] on icon "button" at bounding box center [28, 24] width 21 height 21
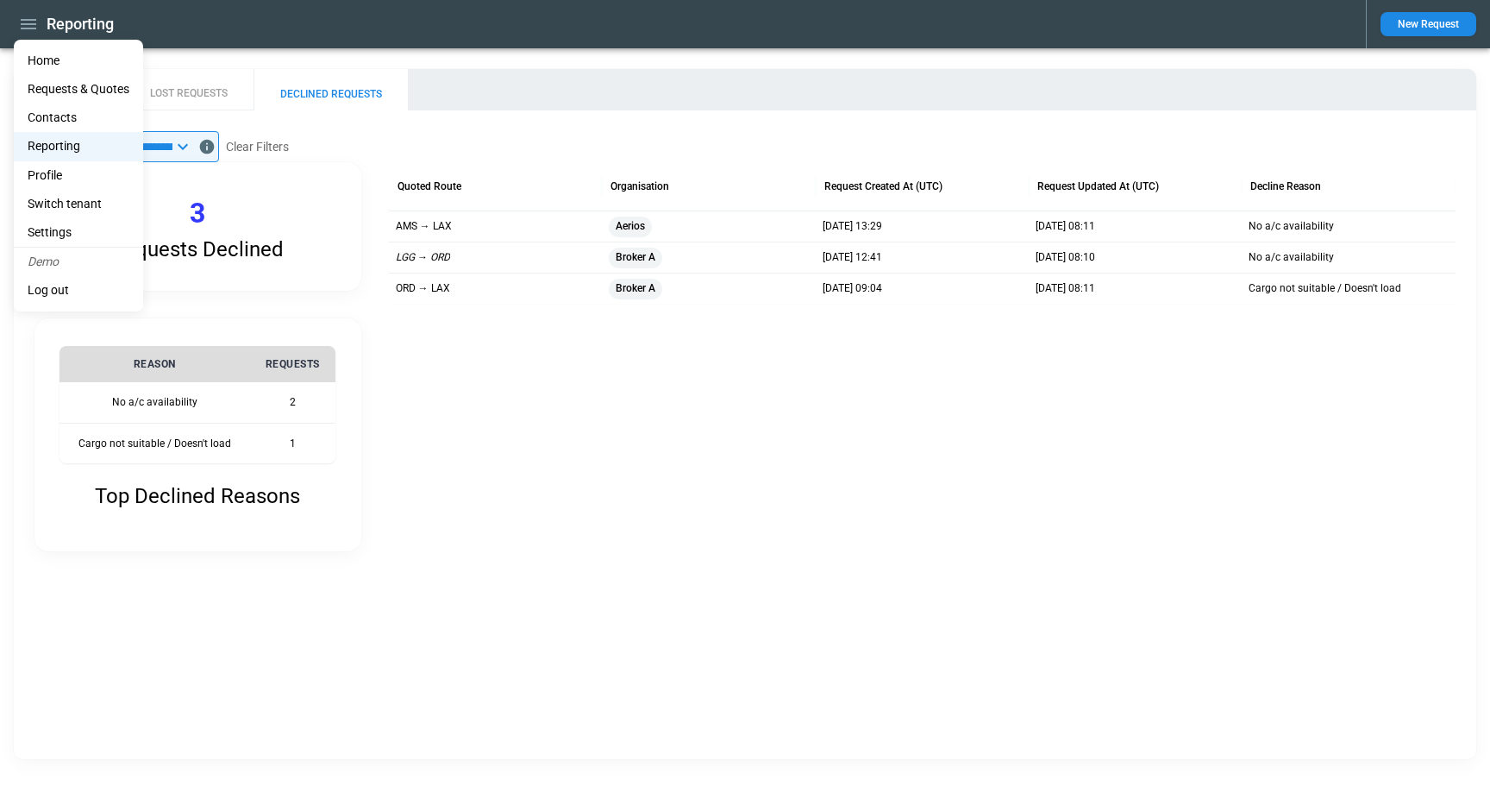
click at [75, 119] on li "Contacts" at bounding box center [78, 117] width 129 height 28
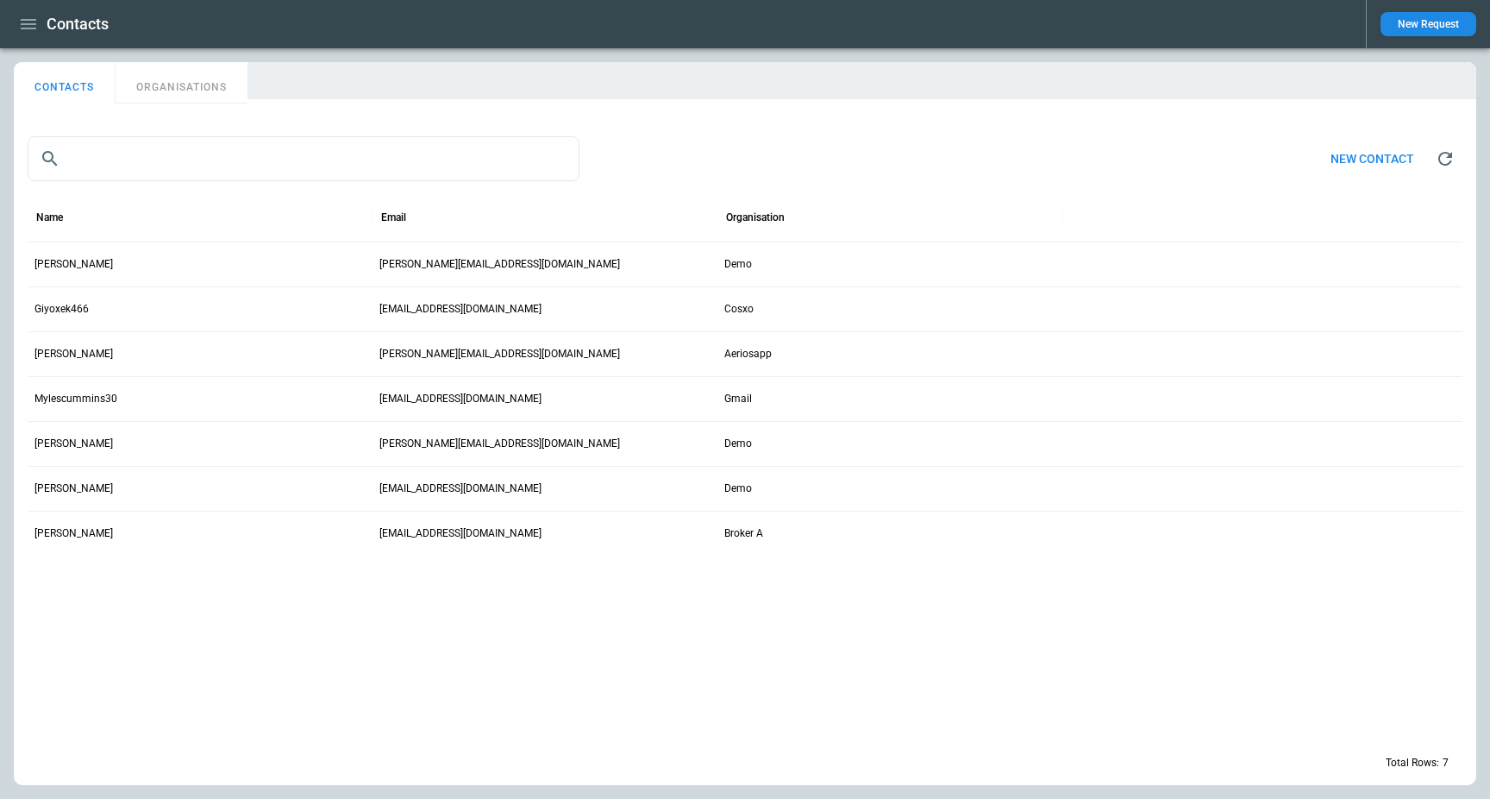
click at [164, 100] on button "ORGANISATIONS" at bounding box center [182, 82] width 132 height 41
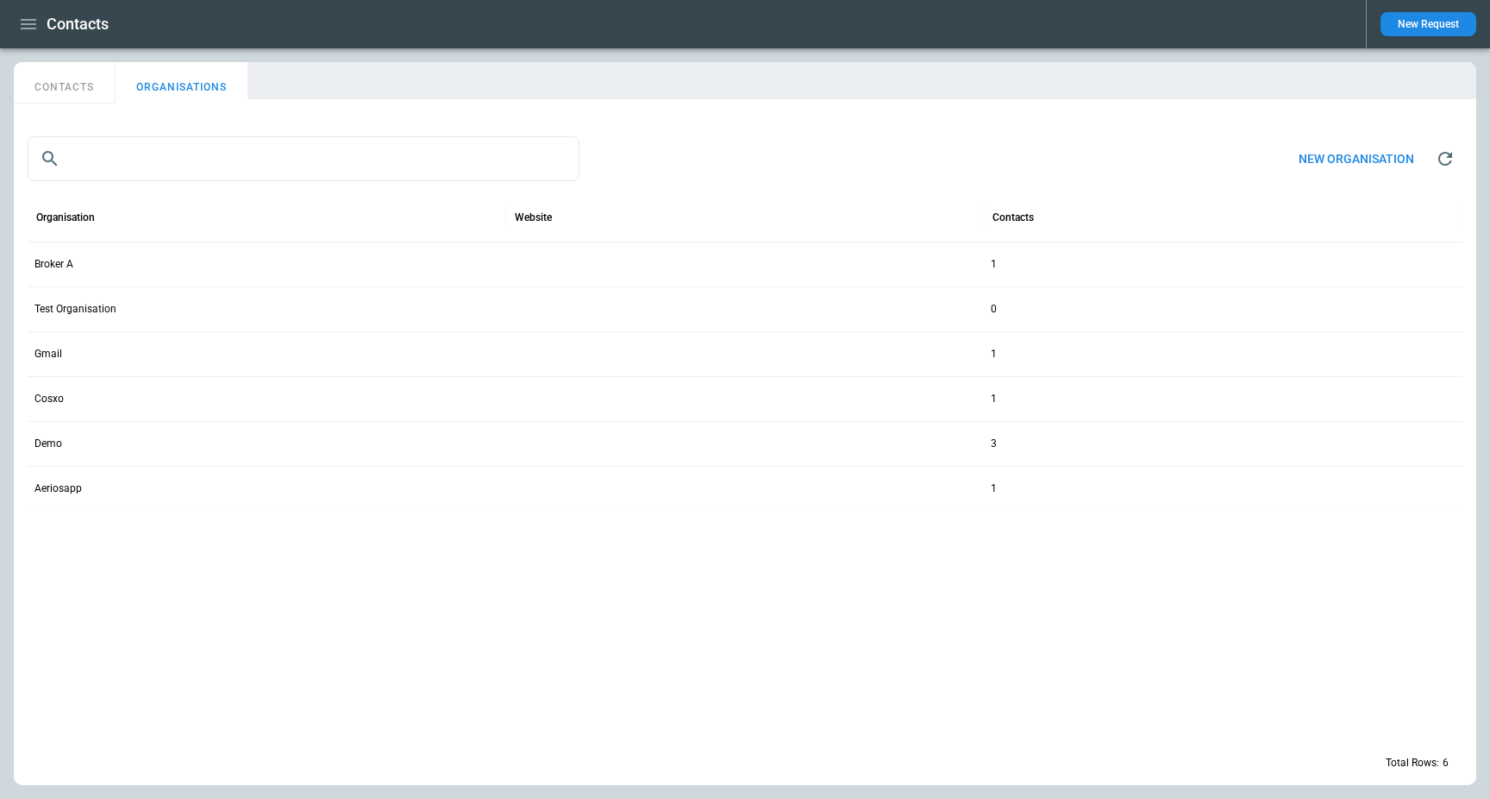
click at [89, 436] on div "Demo" at bounding box center [267, 443] width 479 height 45
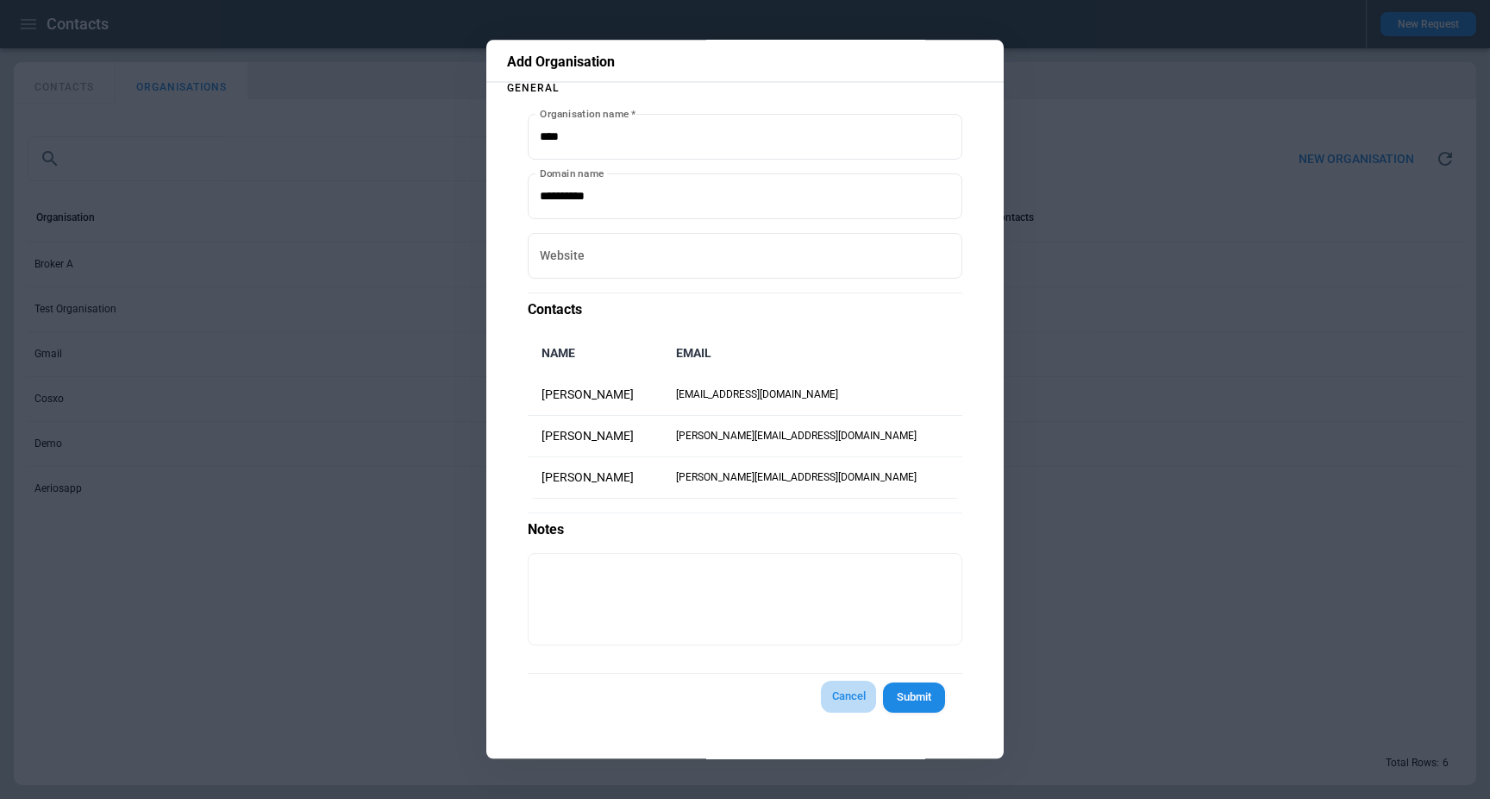
click at [835, 695] on button "Cancel" at bounding box center [848, 697] width 55 height 32
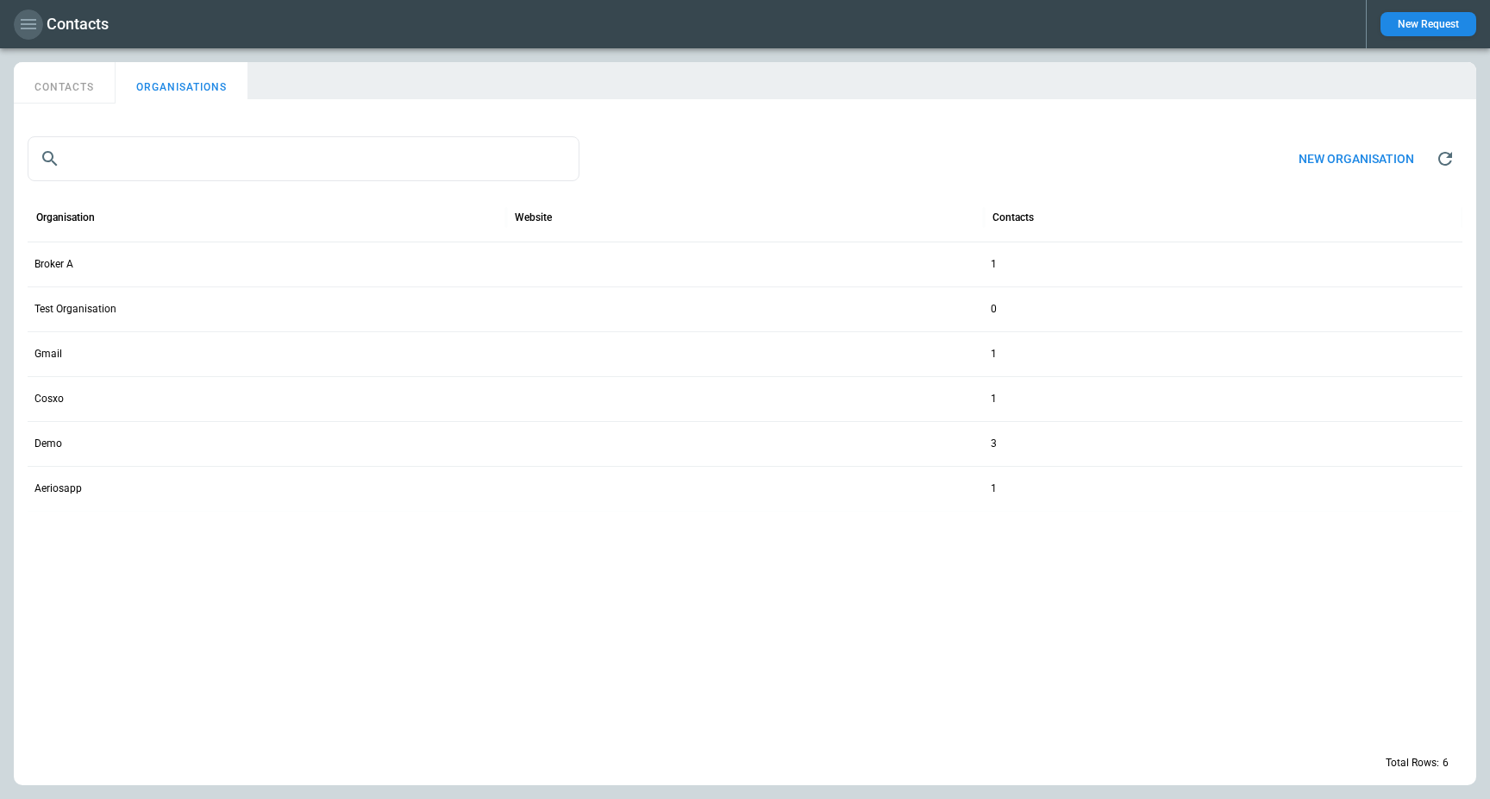
click at [34, 23] on icon "button" at bounding box center [29, 24] width 16 height 10
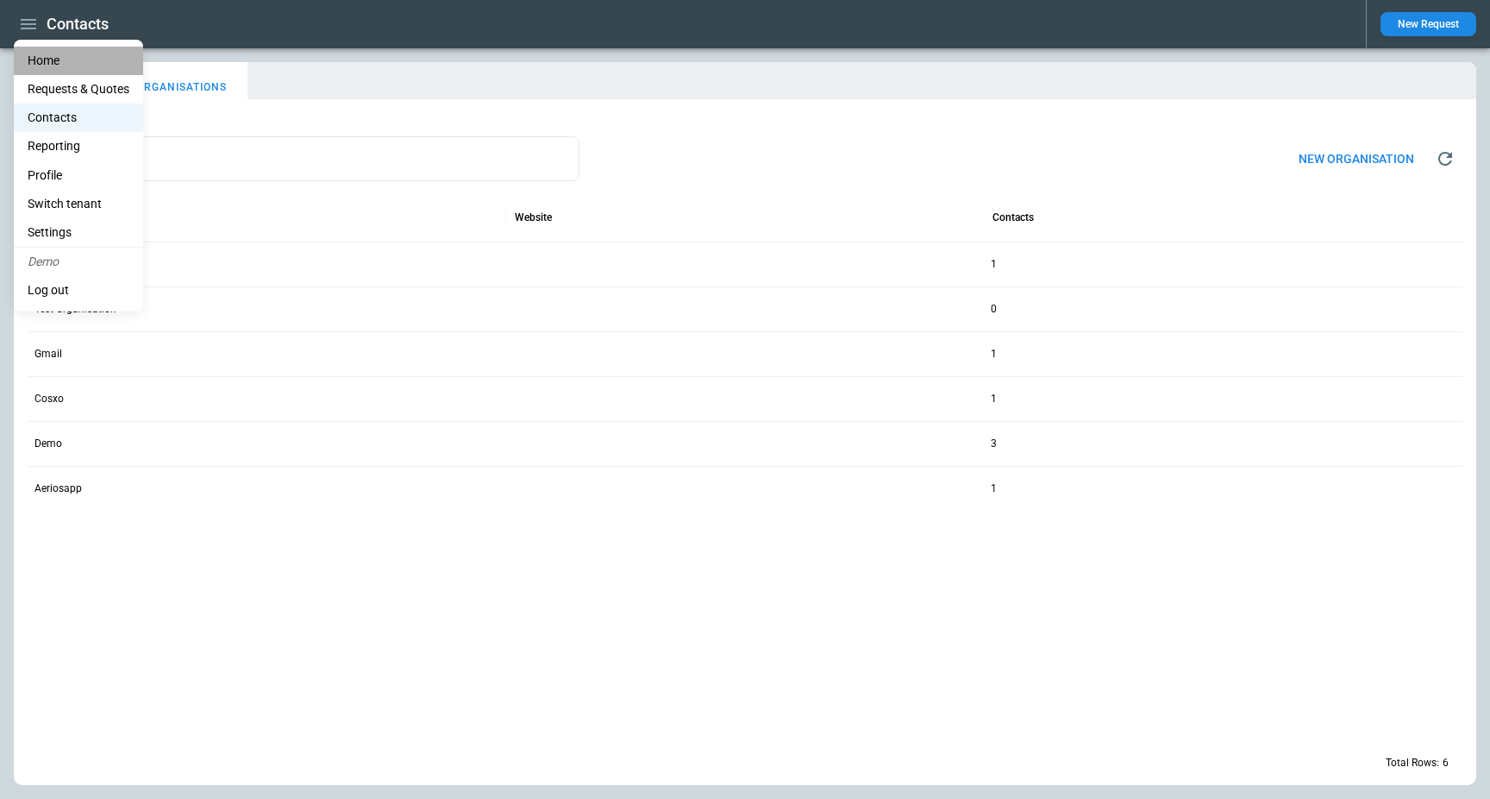
click at [83, 56] on li "Home" at bounding box center [78, 61] width 129 height 28
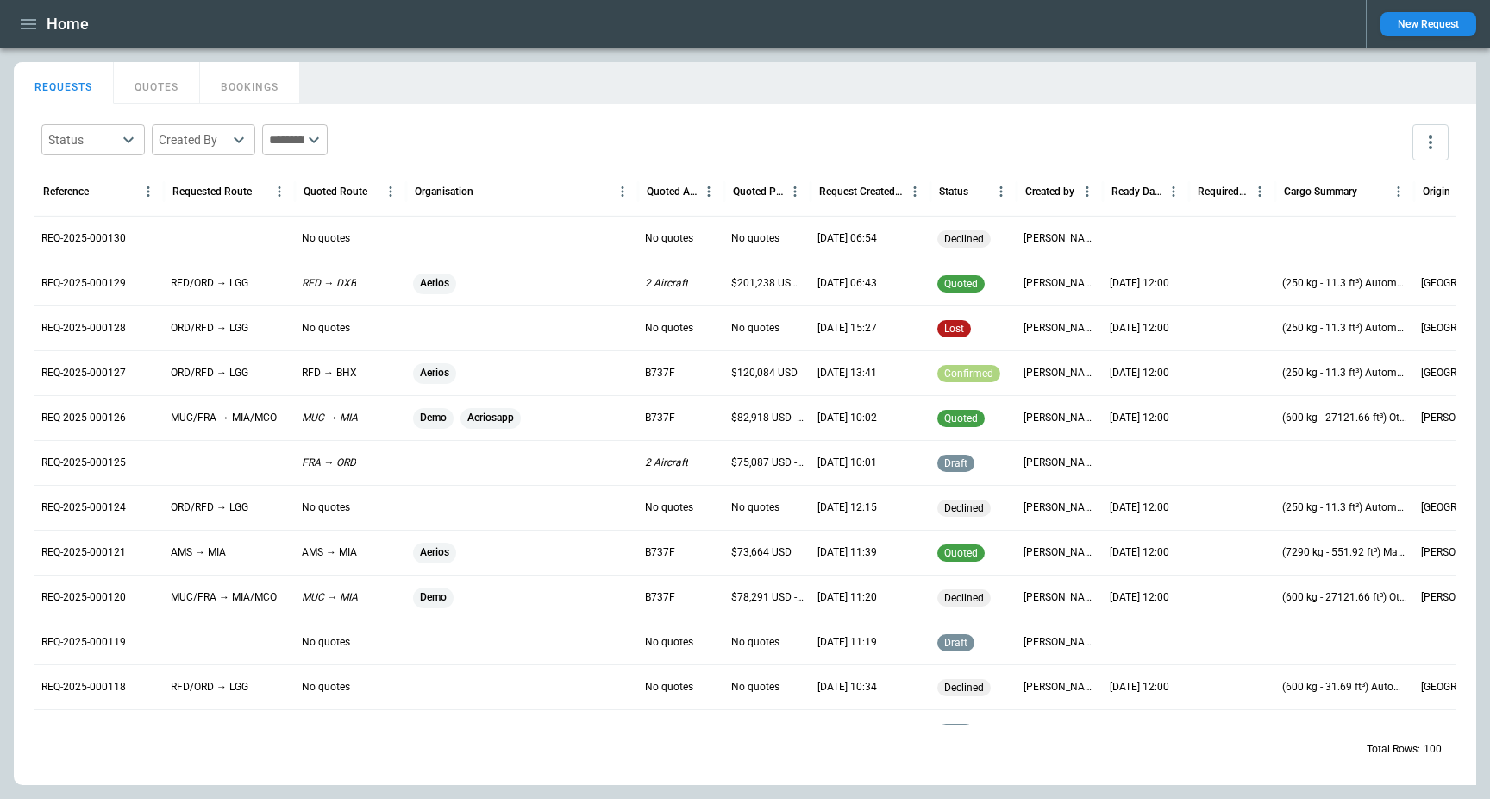
click at [458, 84] on div "REQUESTS QUOTES BOOKINGS" at bounding box center [745, 80] width 1463 height 37
click at [33, 39] on div "Home New Request" at bounding box center [745, 24] width 1490 height 48
click at [33, 35] on button "button" at bounding box center [28, 24] width 29 height 30
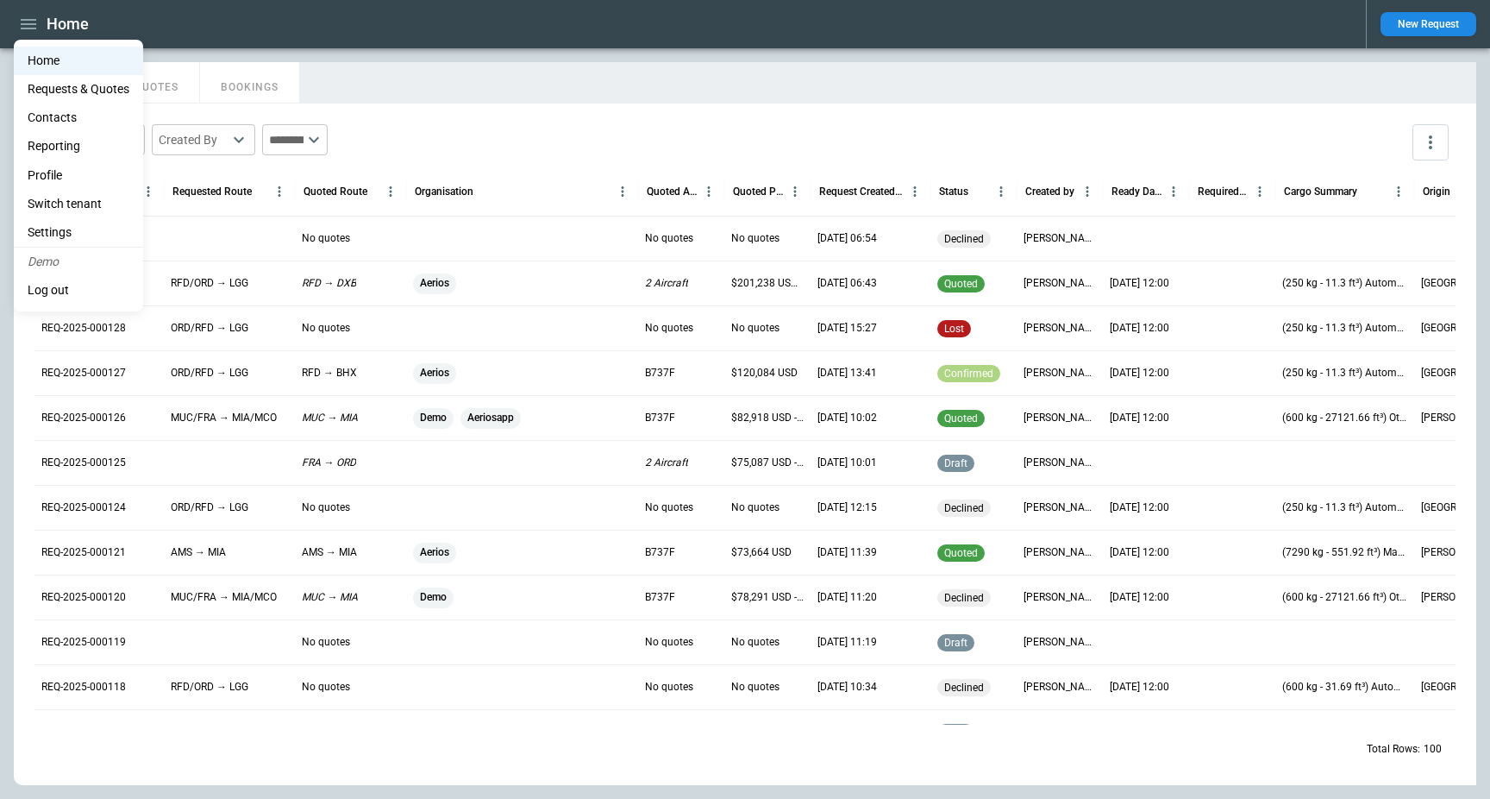
click at [88, 226] on li "Settings" at bounding box center [78, 232] width 129 height 28
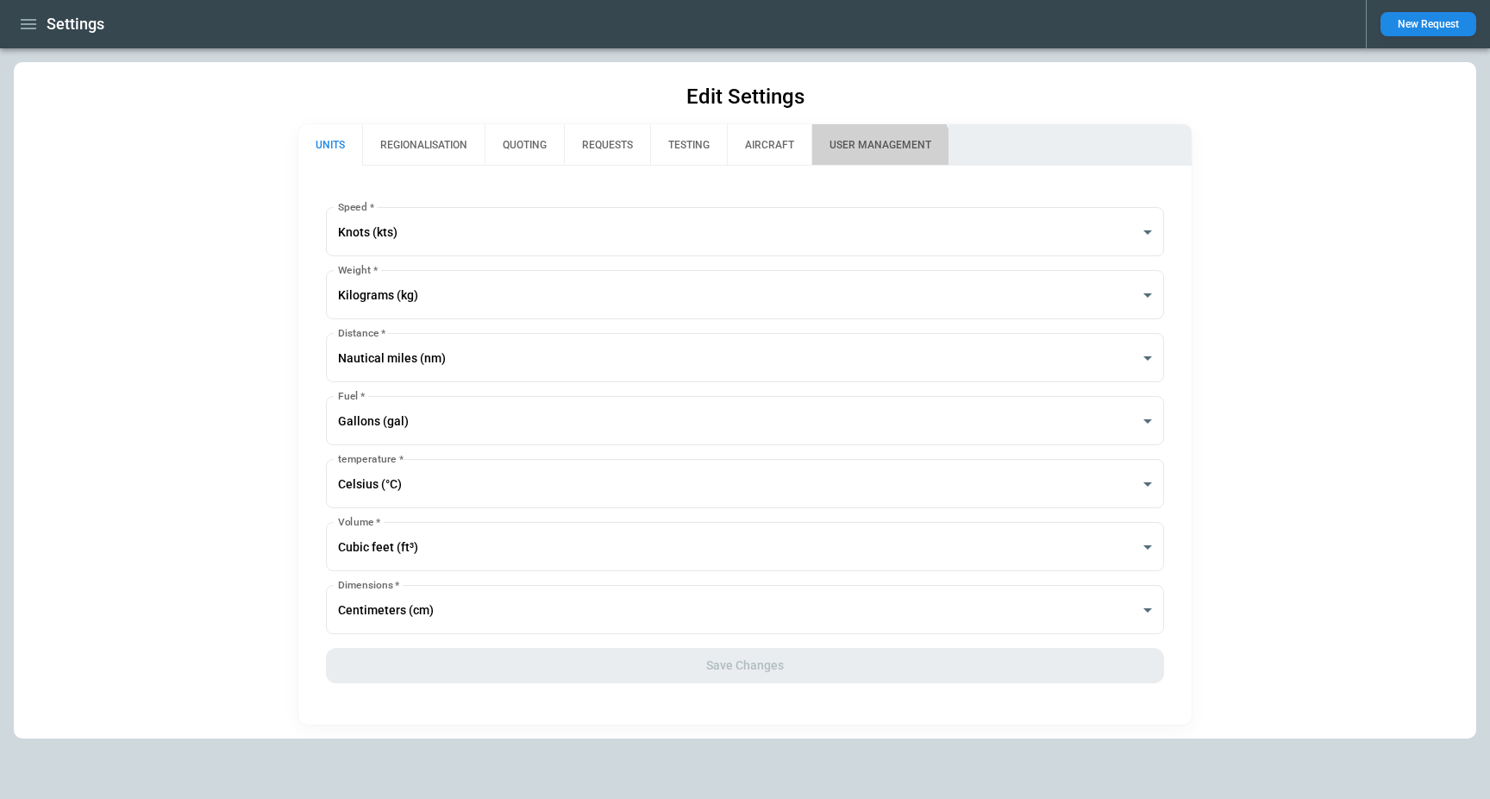
click at [880, 151] on button "USER MANAGEMENT" at bounding box center [879, 144] width 137 height 41
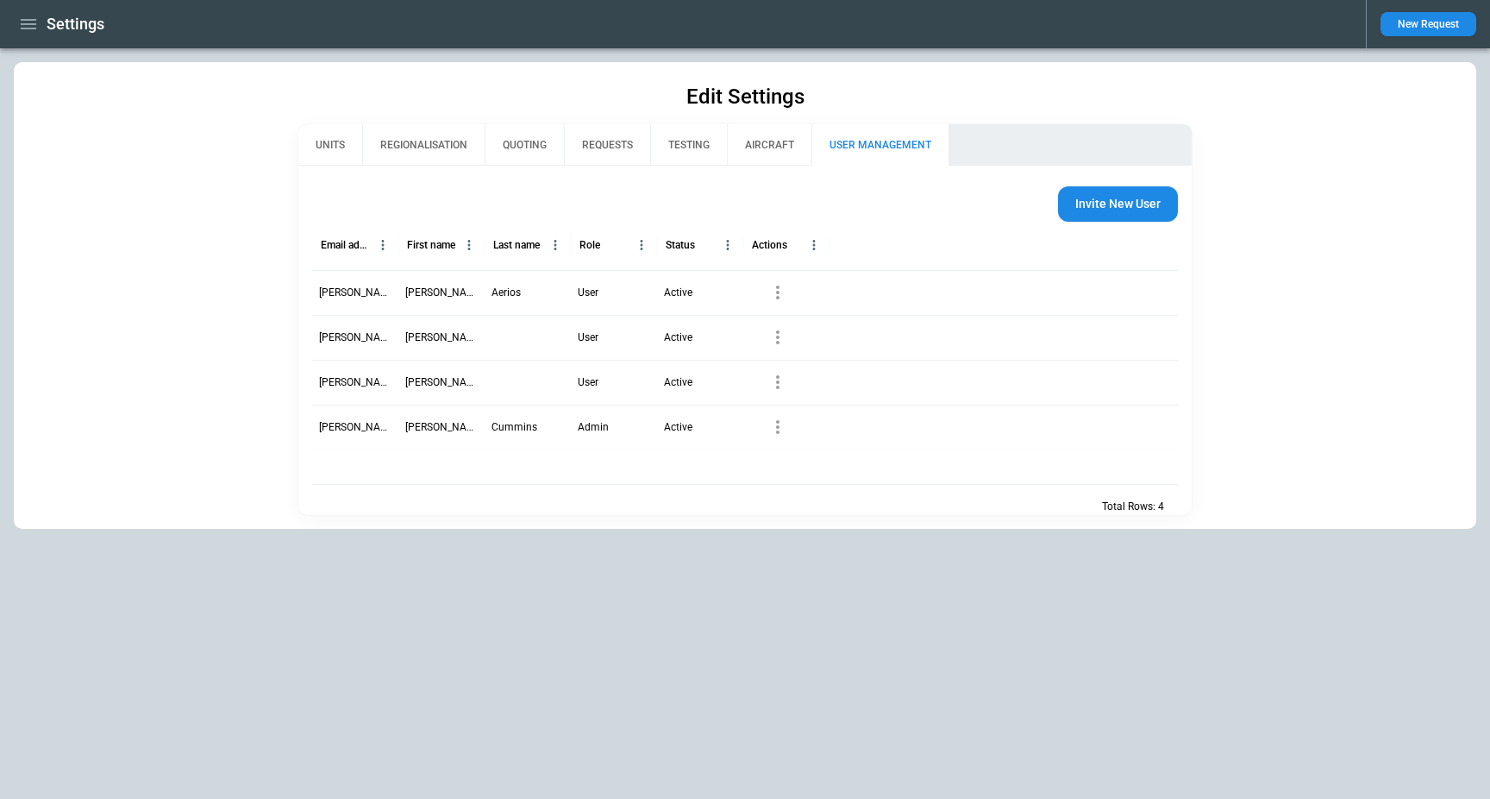
click at [32, 25] on icon "button" at bounding box center [28, 24] width 21 height 21
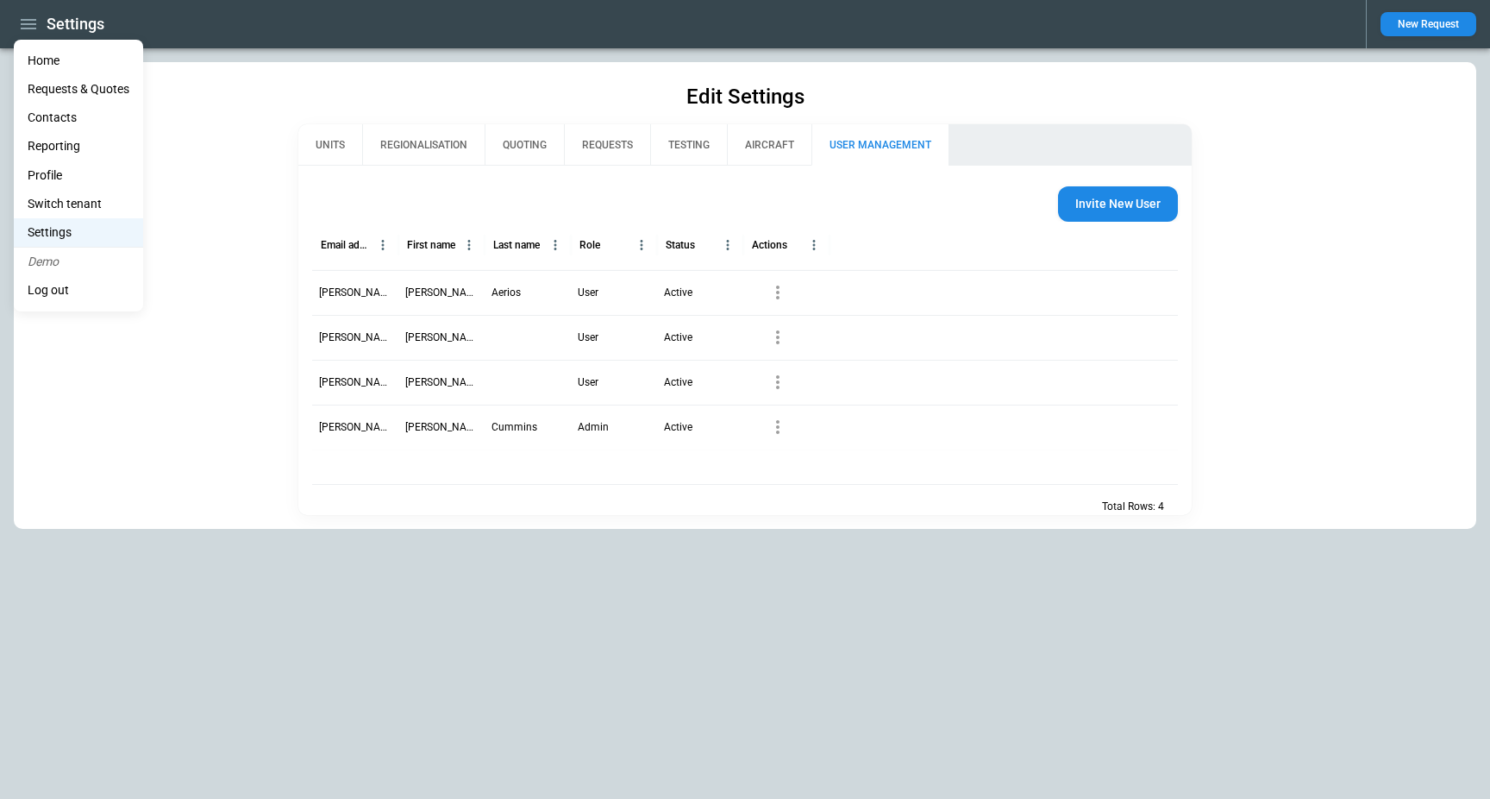
click at [89, 148] on li "Reporting" at bounding box center [78, 146] width 129 height 28
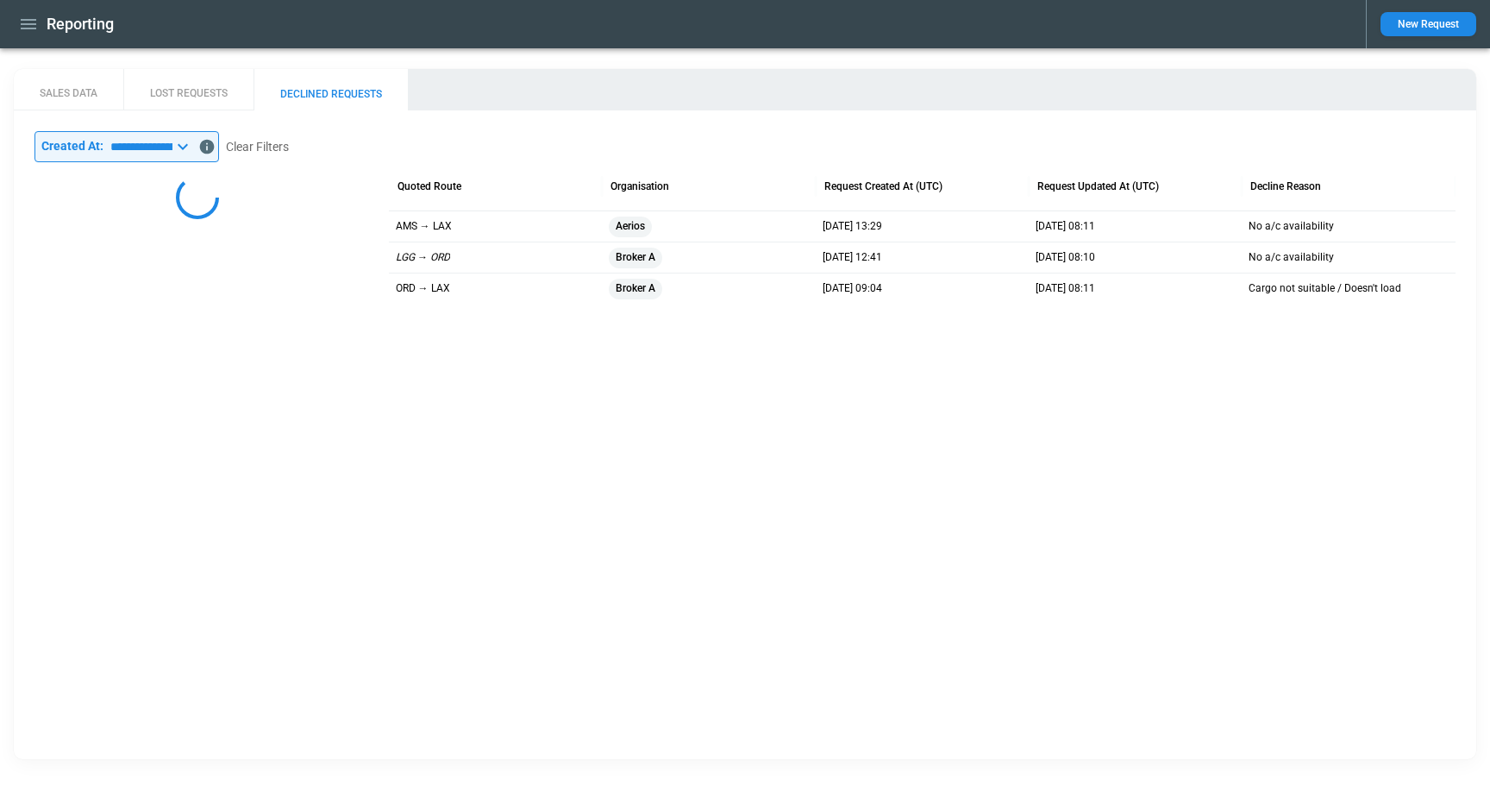
click at [28, 25] on icon "button" at bounding box center [28, 24] width 21 height 21
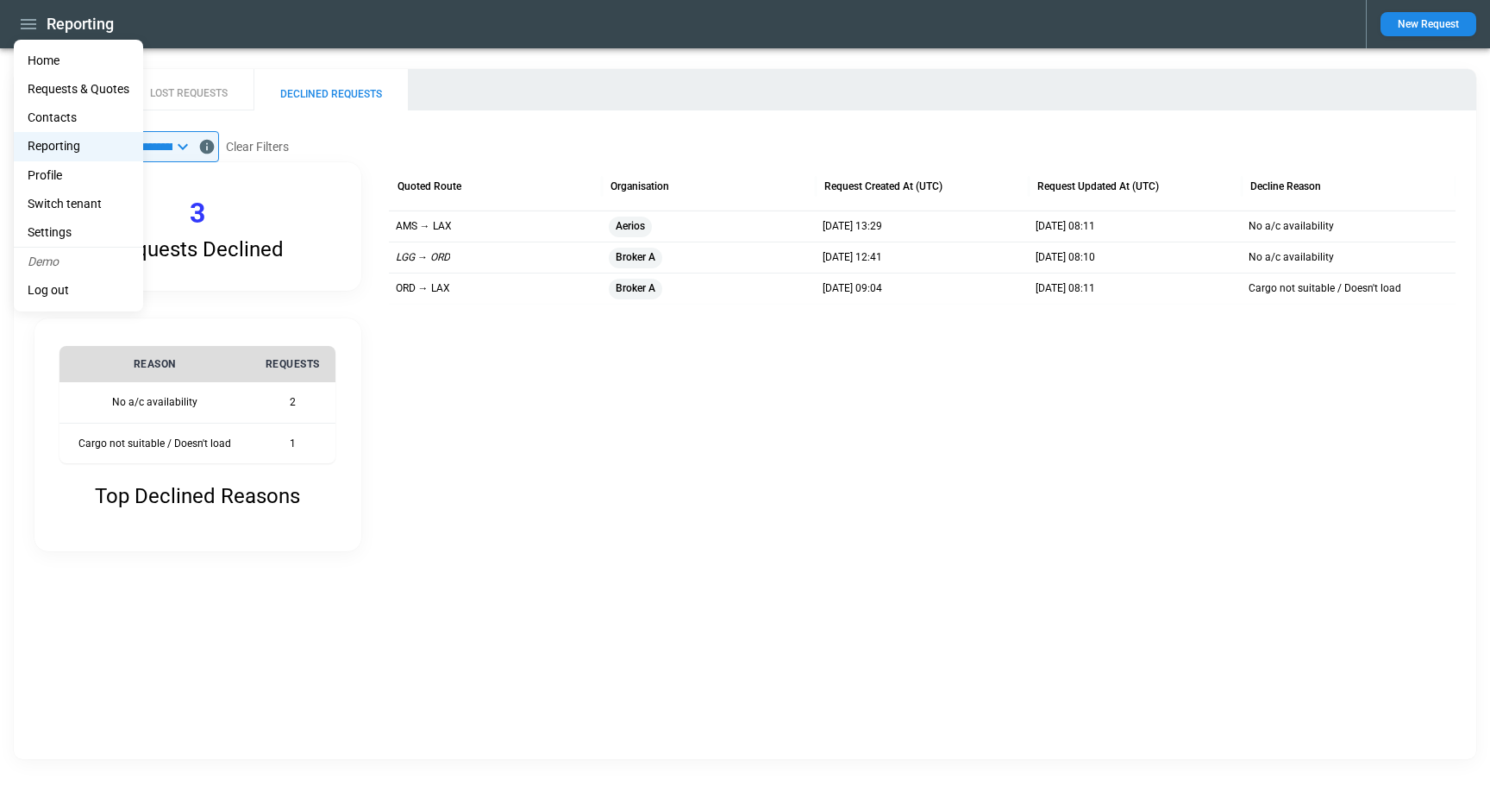
click at [70, 230] on li "Settings" at bounding box center [78, 232] width 129 height 28
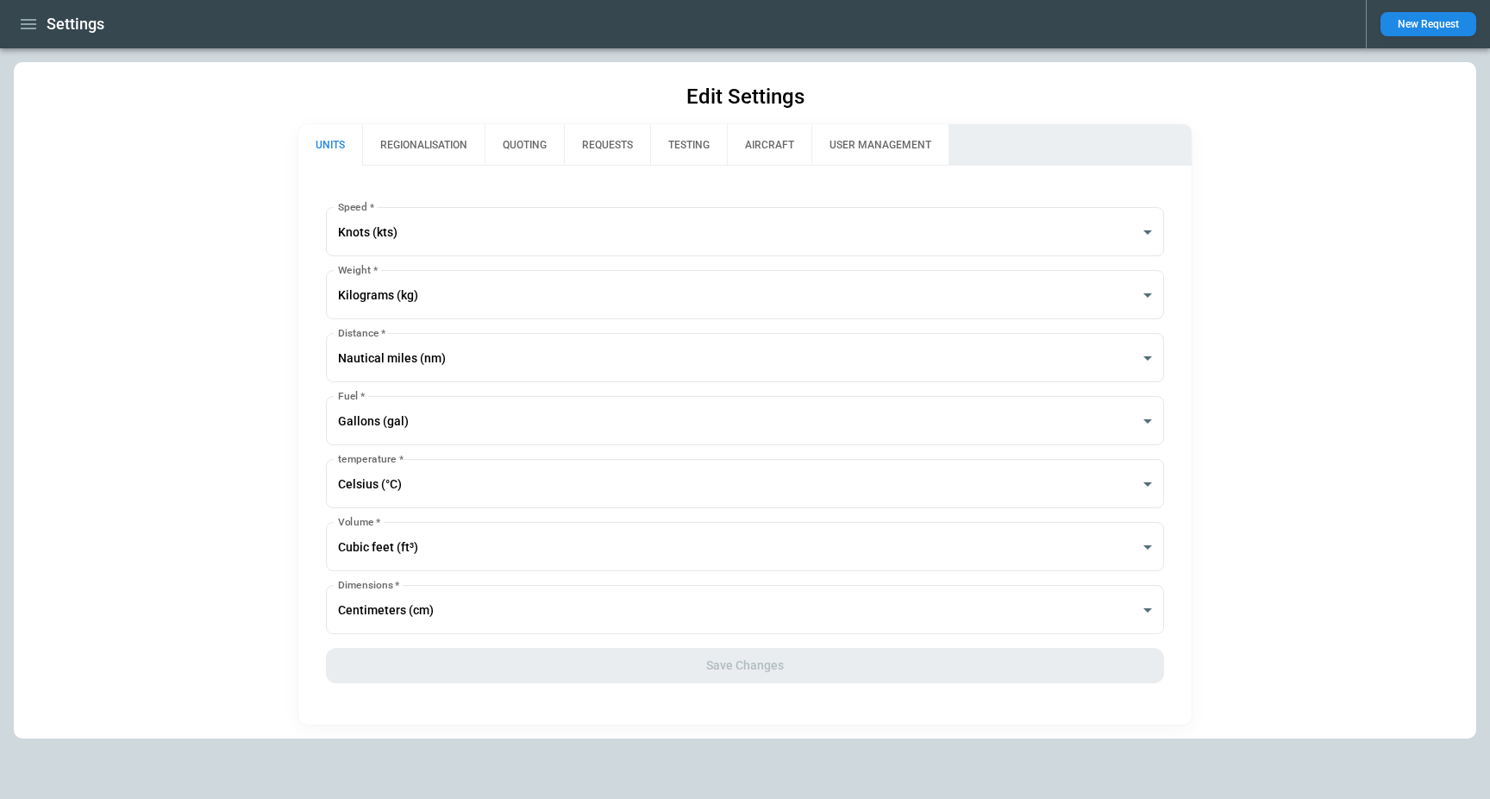
click at [887, 144] on button "USER MANAGEMENT" at bounding box center [879, 144] width 137 height 41
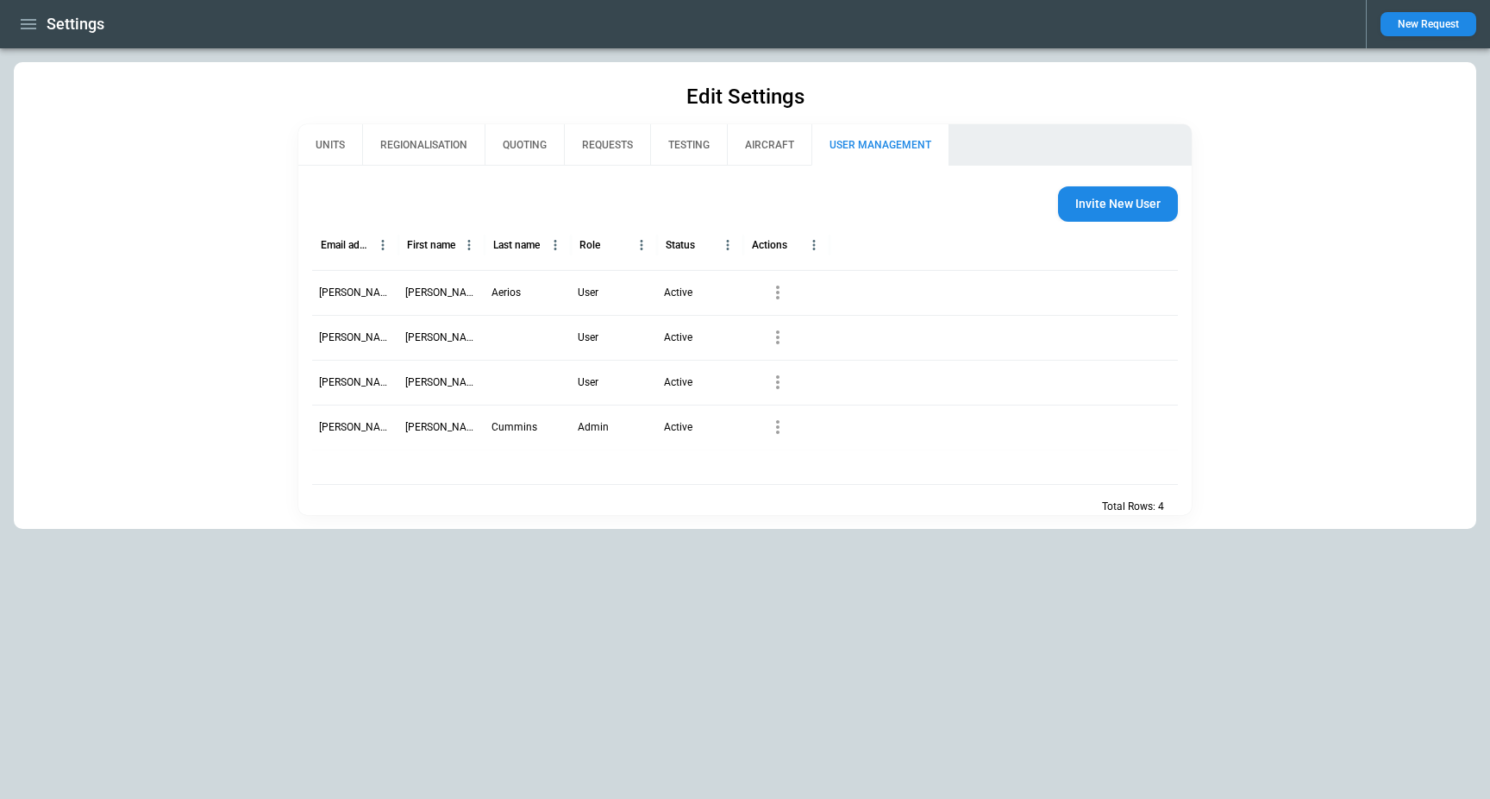
click at [776, 291] on icon "button" at bounding box center [777, 292] width 3 height 14
click at [507, 209] on div at bounding box center [745, 399] width 1490 height 799
click at [28, 28] on icon "button" at bounding box center [29, 24] width 16 height 10
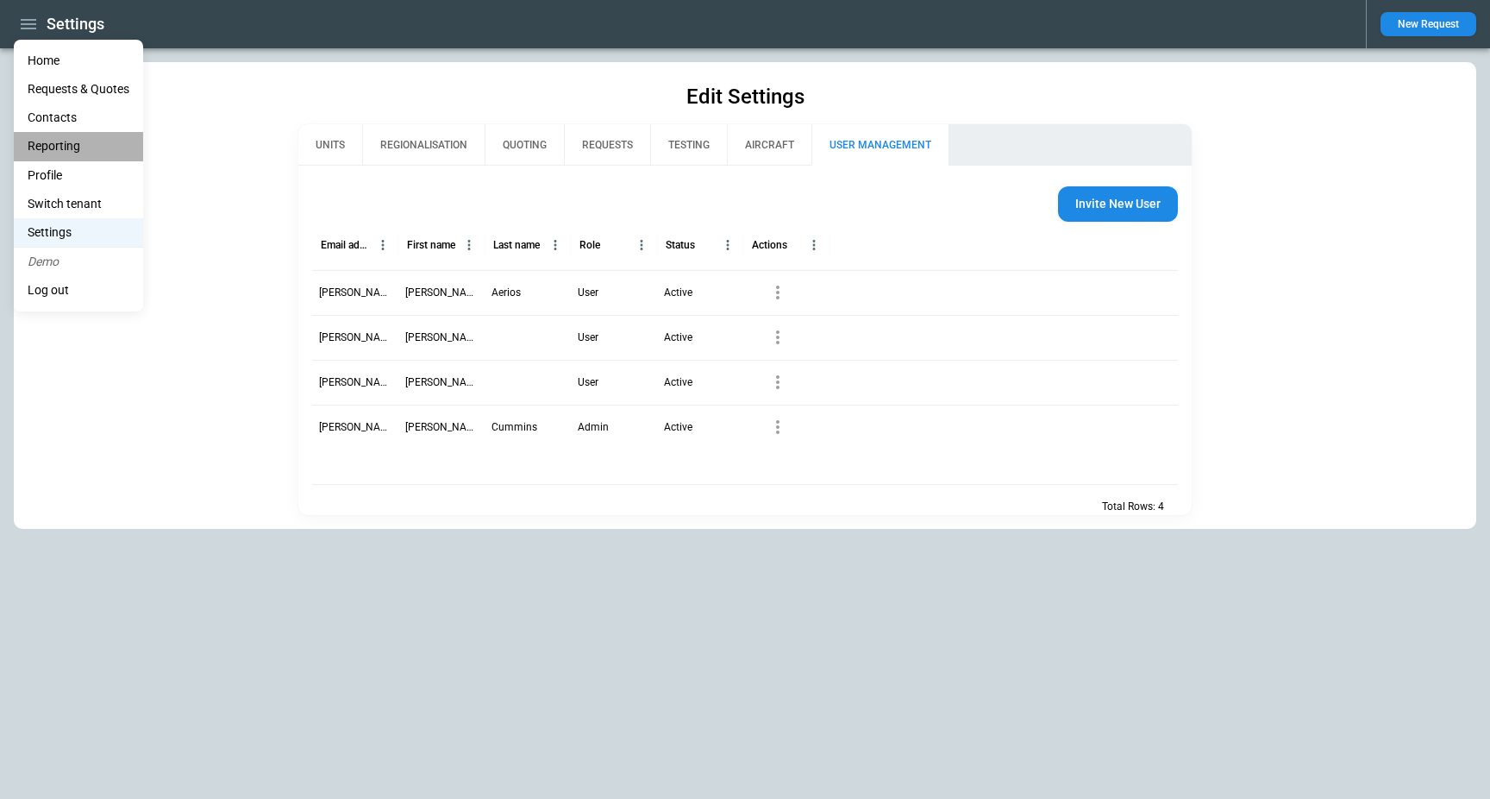
click at [53, 153] on li "Reporting" at bounding box center [78, 146] width 129 height 28
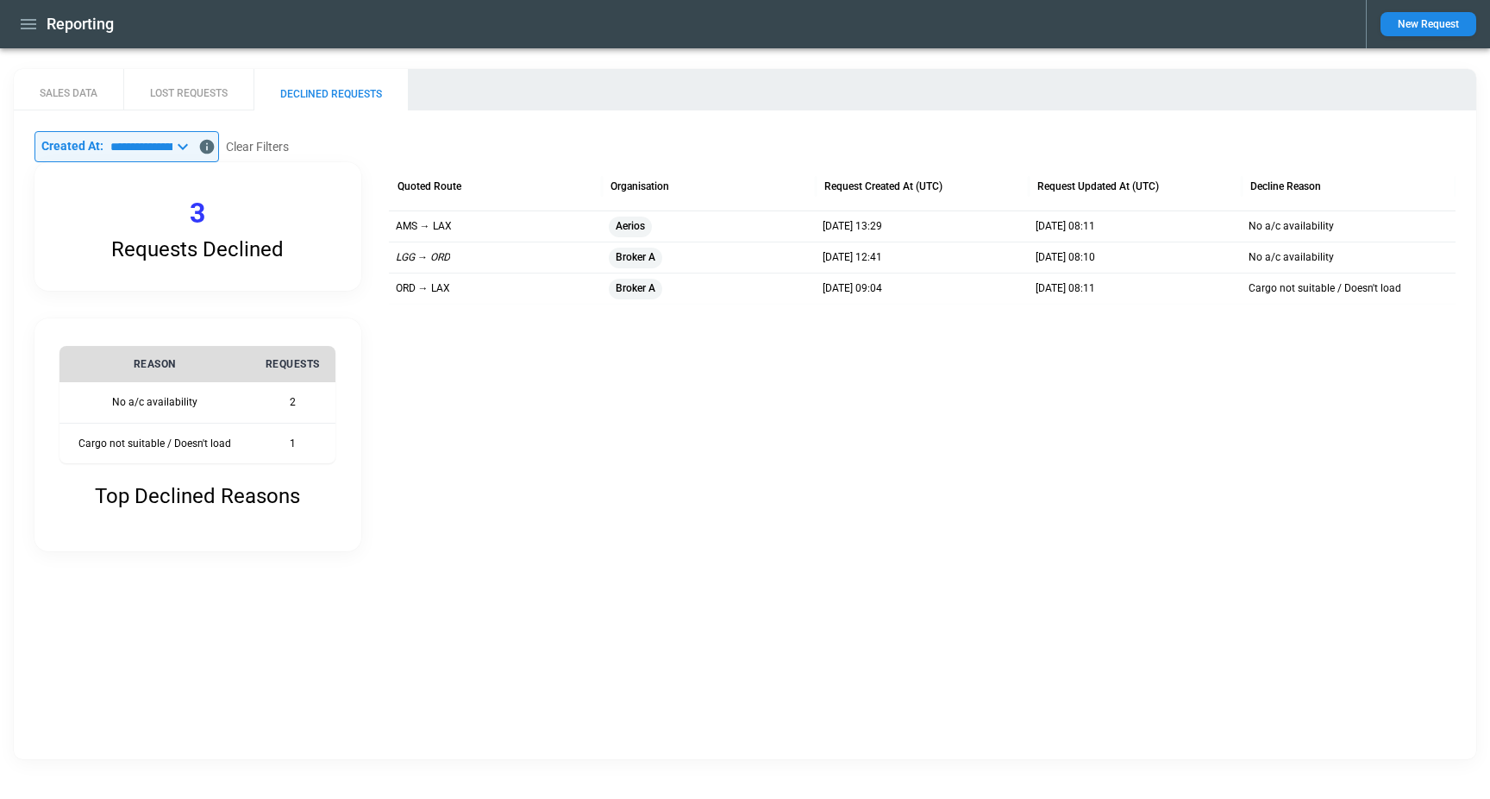
click at [66, 67] on main "**********" at bounding box center [745, 413] width 1490 height 731
click at [31, 31] on icon "button" at bounding box center [28, 24] width 21 height 21
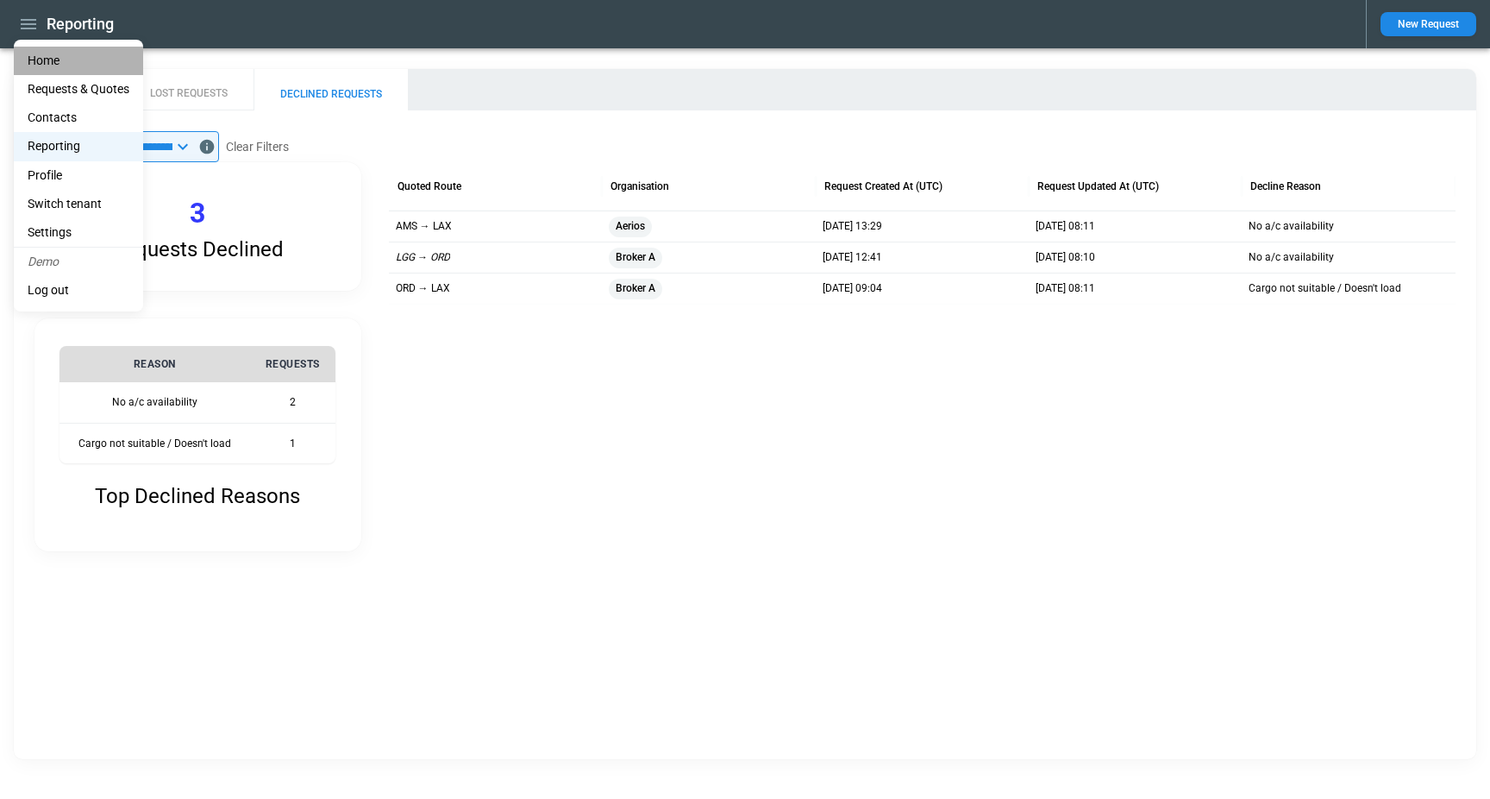
click at [36, 55] on li "Home" at bounding box center [78, 61] width 129 height 28
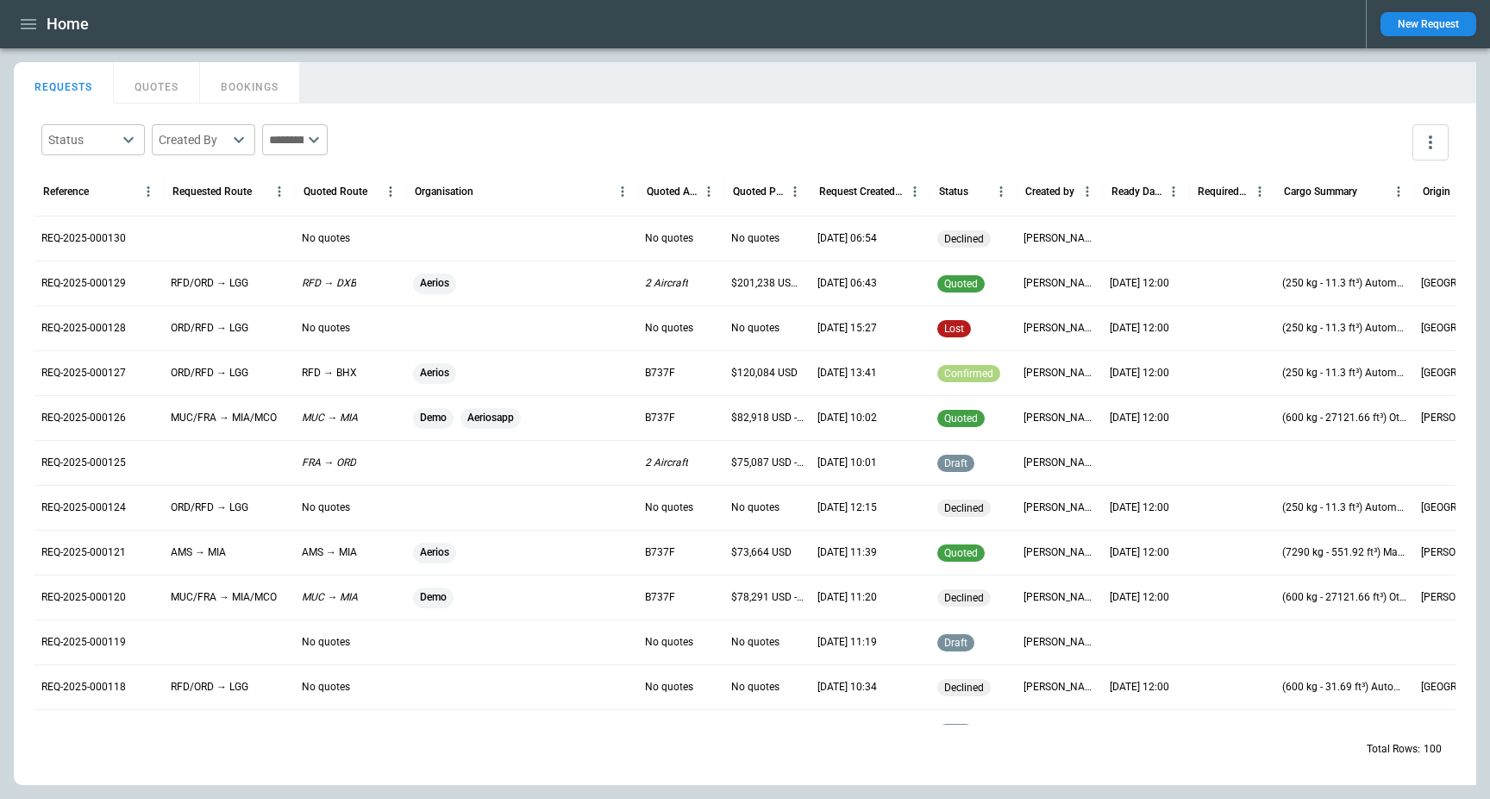
click at [1440, 150] on icon "more" at bounding box center [1430, 142] width 21 height 21
click at [1340, 183] on p "Export" at bounding box center [1337, 181] width 35 height 15
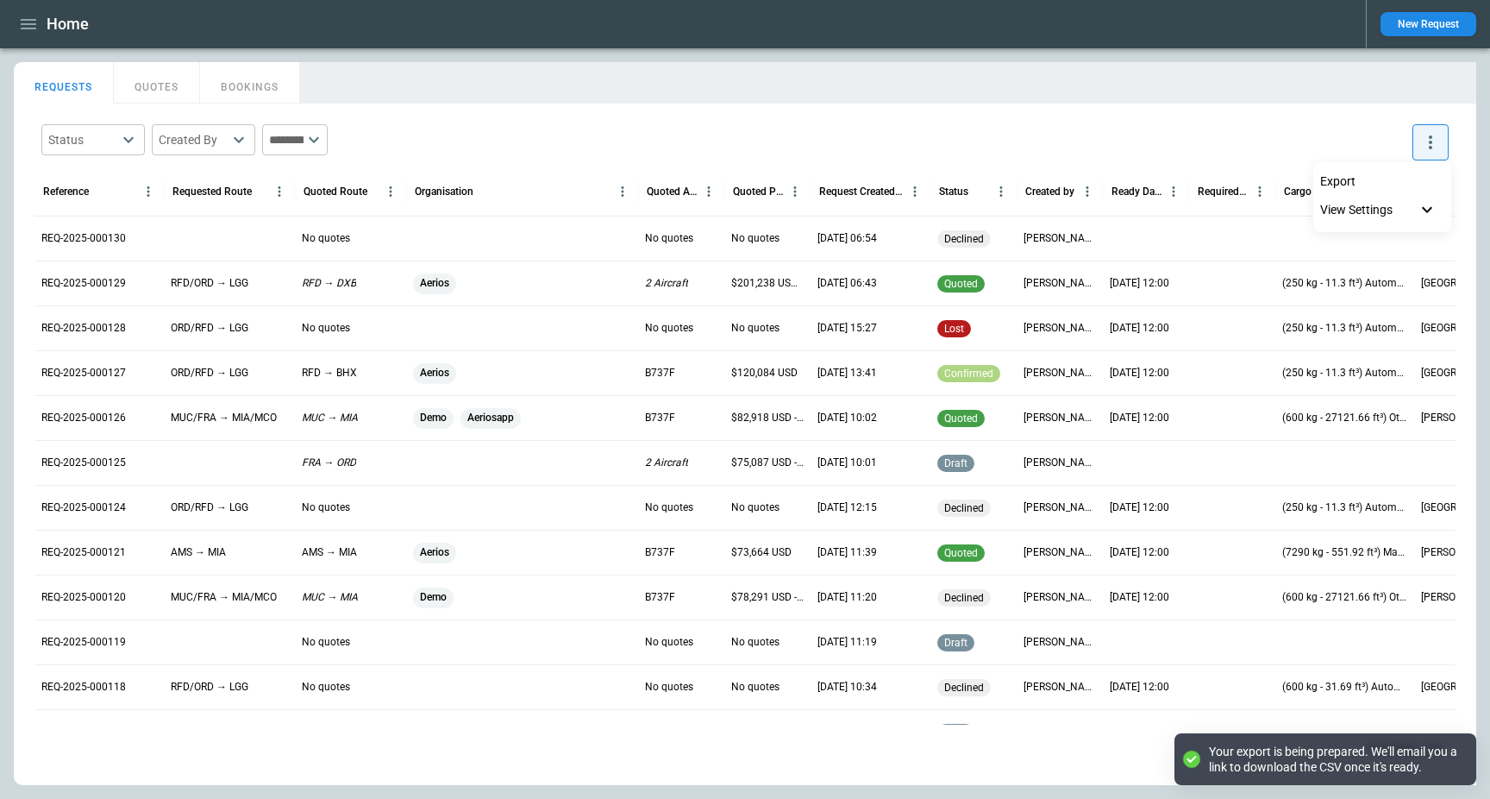
click at [941, 98] on div at bounding box center [745, 399] width 1490 height 799
